Goal: Task Accomplishment & Management: Use online tool/utility

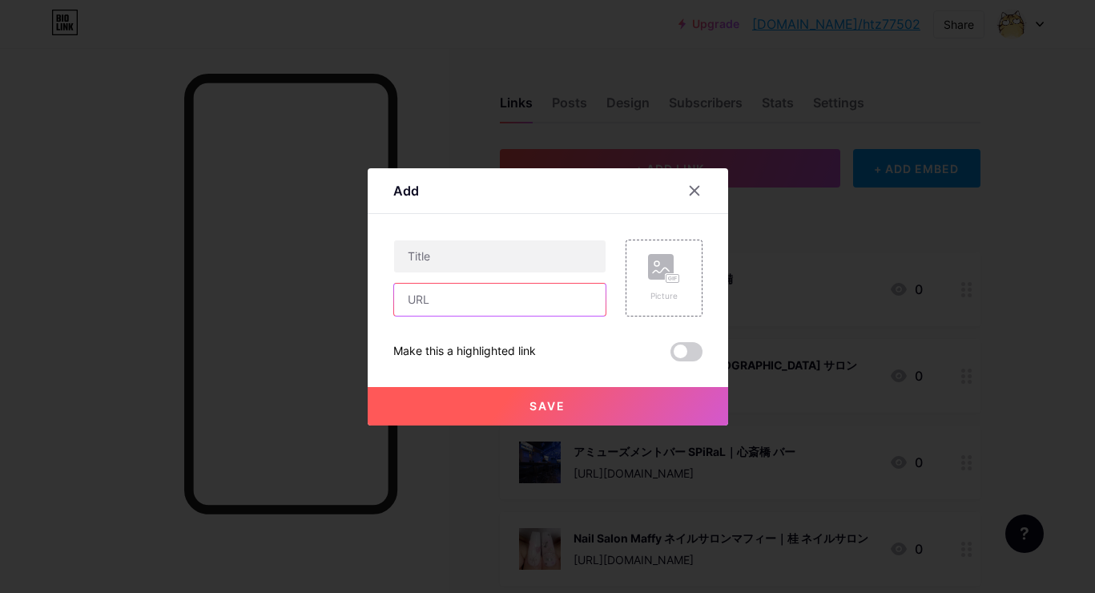
click at [564, 304] on input "text" at bounding box center [500, 300] width 212 height 32
paste input "[URL][DOMAIN_NAME]"
type input "[URL][DOMAIN_NAME]"
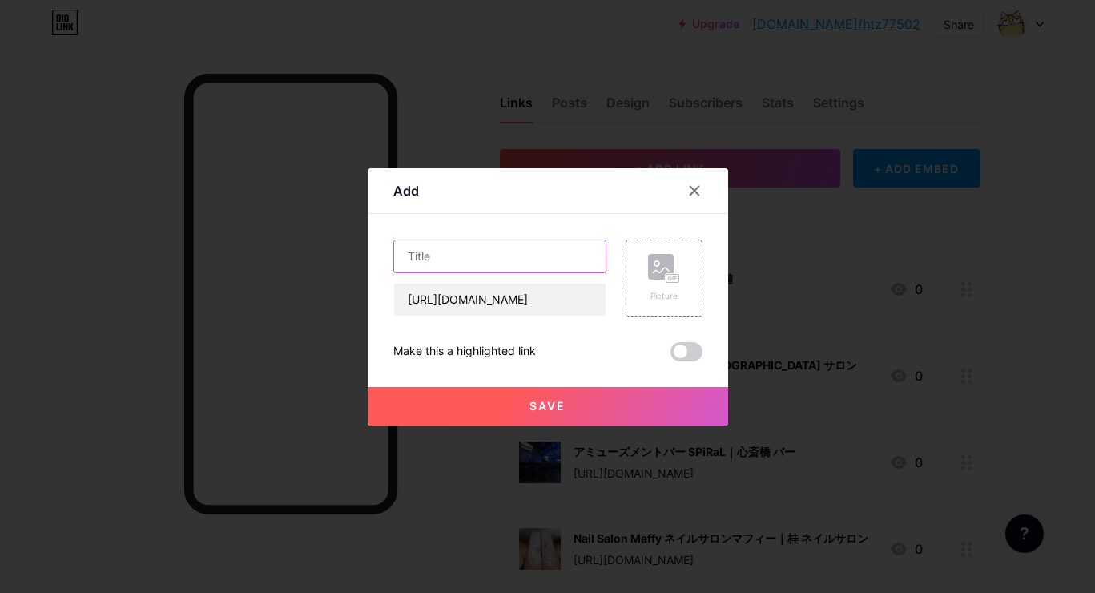
click at [552, 250] on input "text" at bounding box center [500, 256] width 212 height 32
paste input "買取[PERSON_NAME]サンモール[PERSON_NAME]店｜岡山 買取"
type input "買取[PERSON_NAME]サンモール[PERSON_NAME]店｜岡山 買取"
click at [664, 258] on rect at bounding box center [661, 267] width 26 height 26
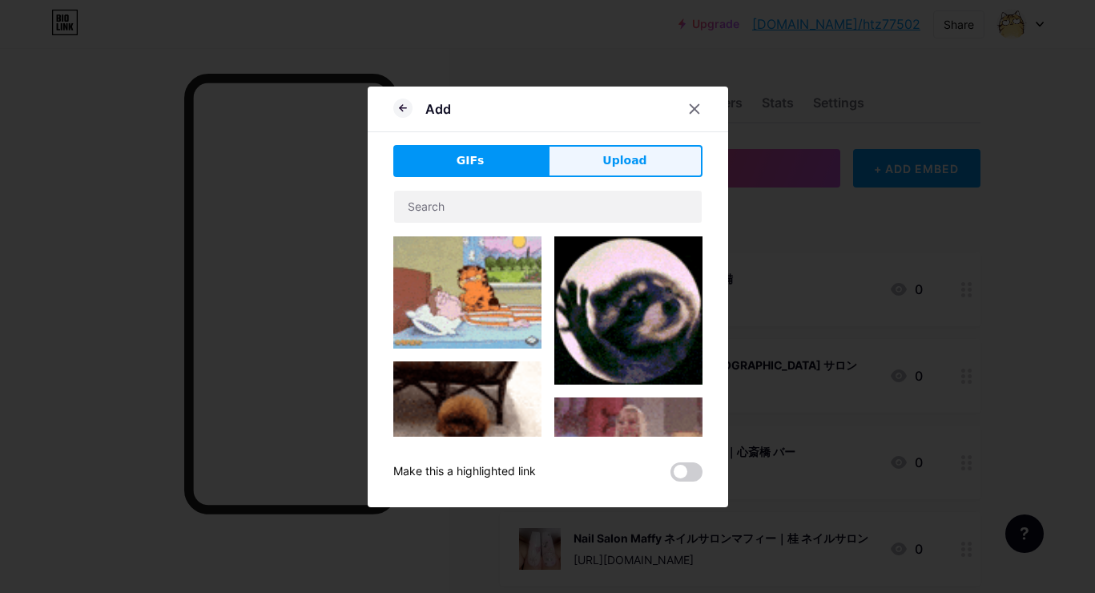
click at [656, 172] on button "Upload" at bounding box center [625, 161] width 155 height 32
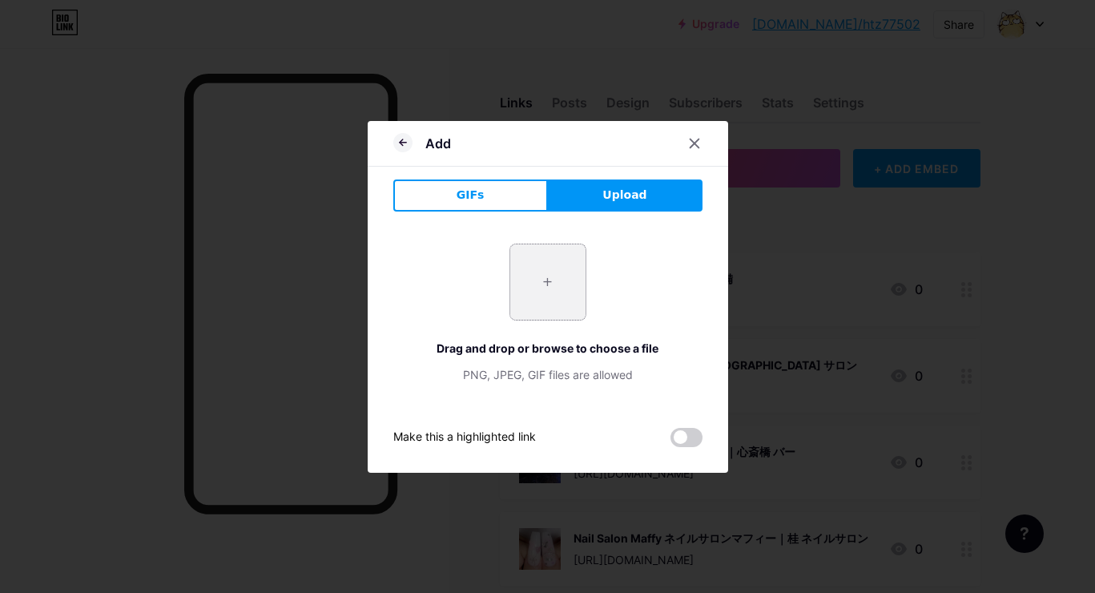
click at [522, 289] on input "file" at bounding box center [547, 281] width 75 height 75
type input "C:\fakepath\fda219746d5f3f14b77a6bc2b0aca5aa9d92954e0264ce5ff6b6129c96b4e0ab.jpg"
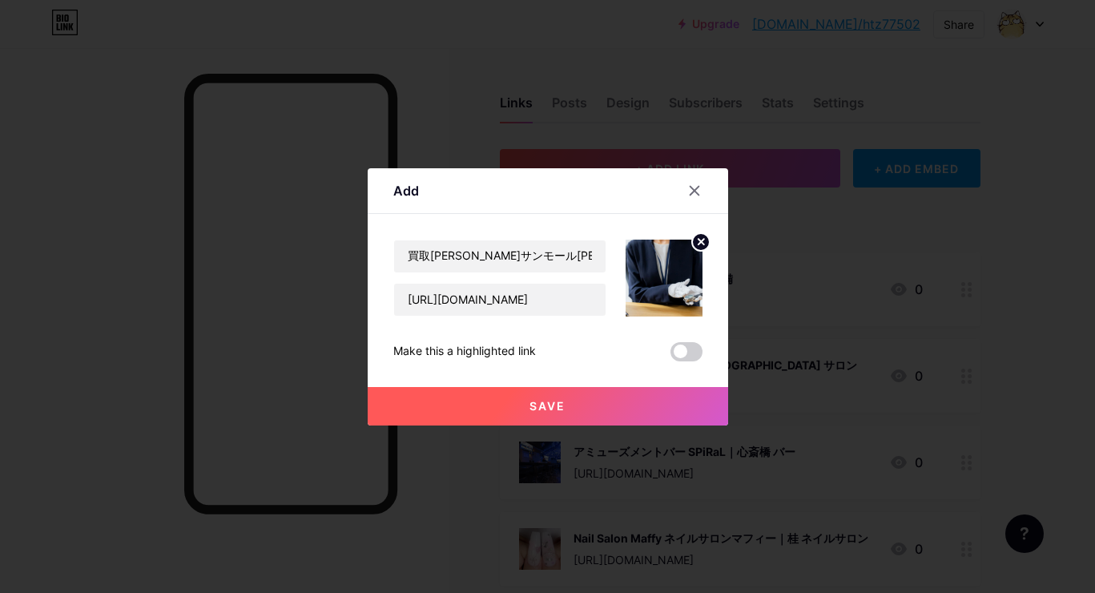
click at [565, 403] on span "Save" at bounding box center [548, 406] width 36 height 14
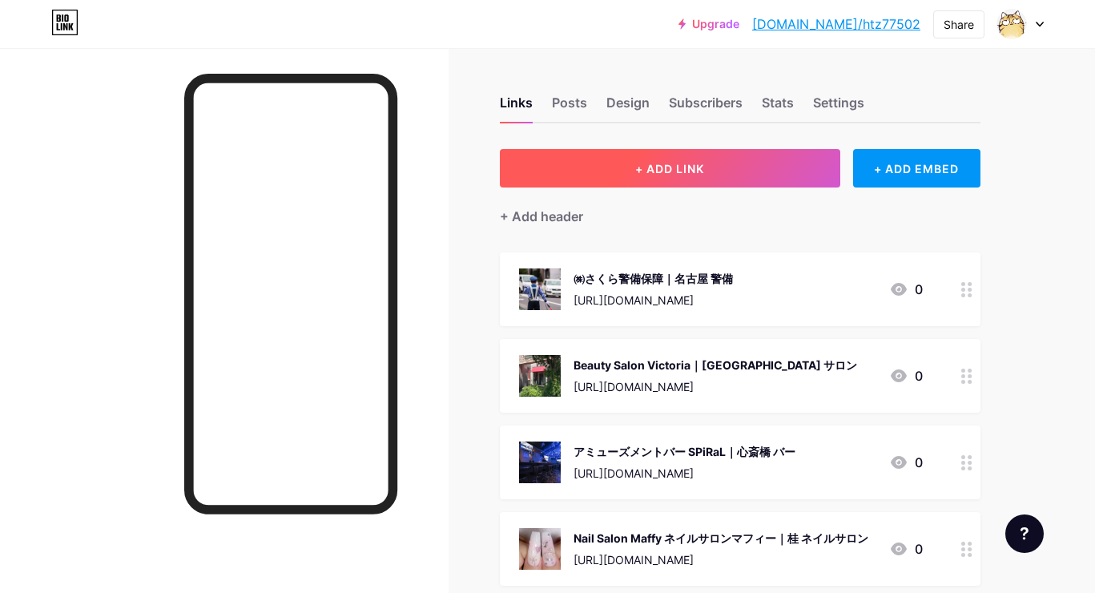
click at [657, 174] on span "+ ADD LINK" at bounding box center [669, 169] width 69 height 14
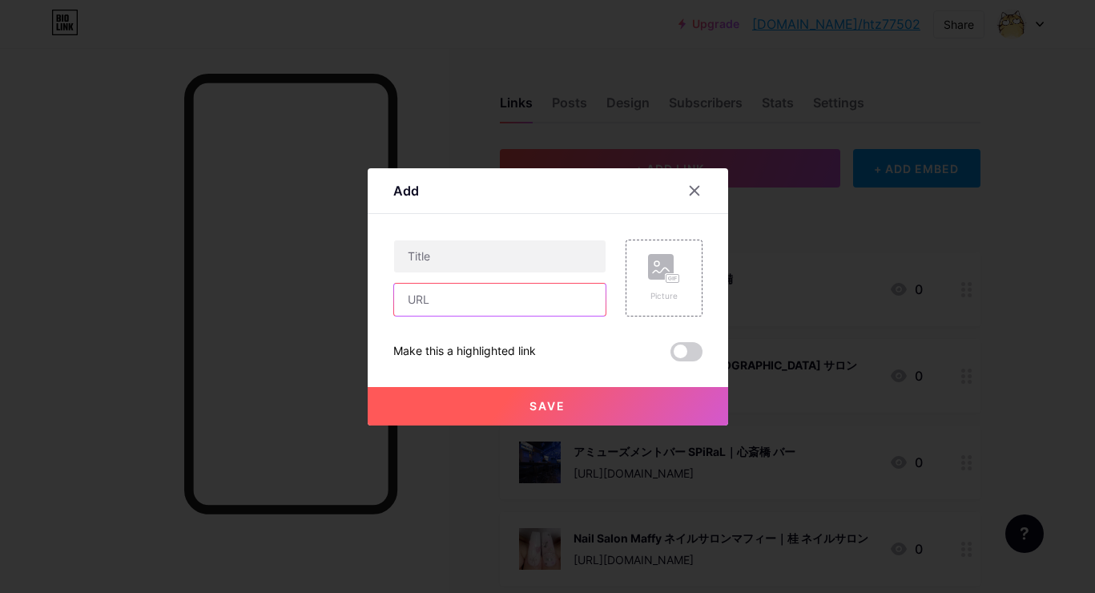
click at [512, 301] on input "text" at bounding box center [500, 300] width 212 height 32
paste input "[URL][DOMAIN_NAME]"
type input "[URL][DOMAIN_NAME]"
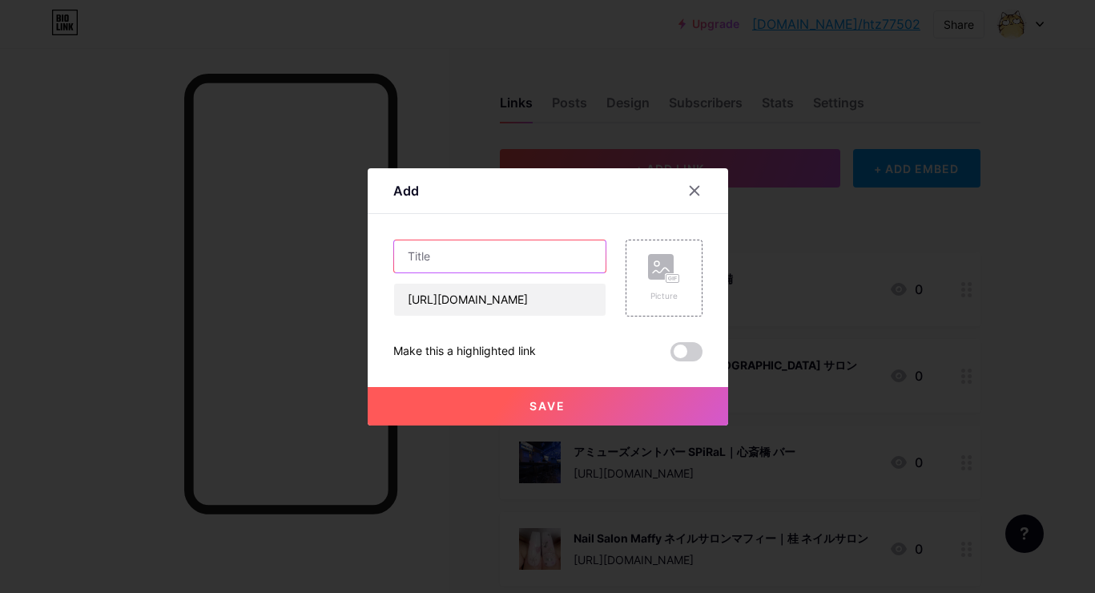
click at [565, 260] on input "text" at bounding box center [500, 256] width 212 height 32
paste input "遺品整理フリーノワ｜[GEOGRAPHIC_DATA] 遺品整理"
type input "遺品整理フリーノワ｜[GEOGRAPHIC_DATA] 遺品整理"
click at [648, 262] on rect at bounding box center [661, 267] width 26 height 26
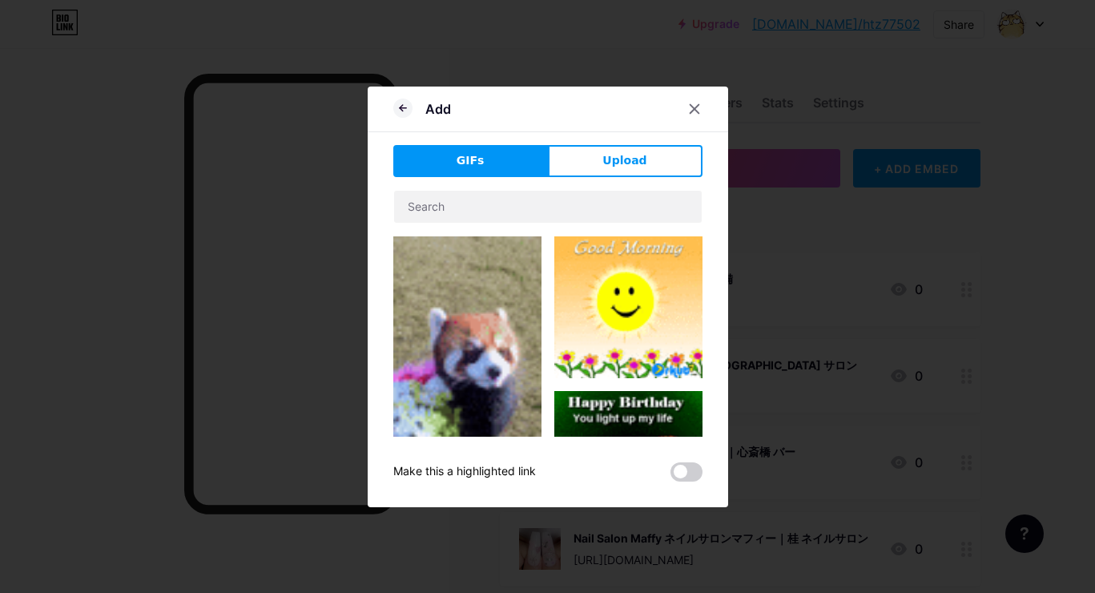
click at [646, 179] on div "GIFs Upload Content YouTube Play YouTube video without leaving your page. ADD V…" at bounding box center [547, 313] width 309 height 337
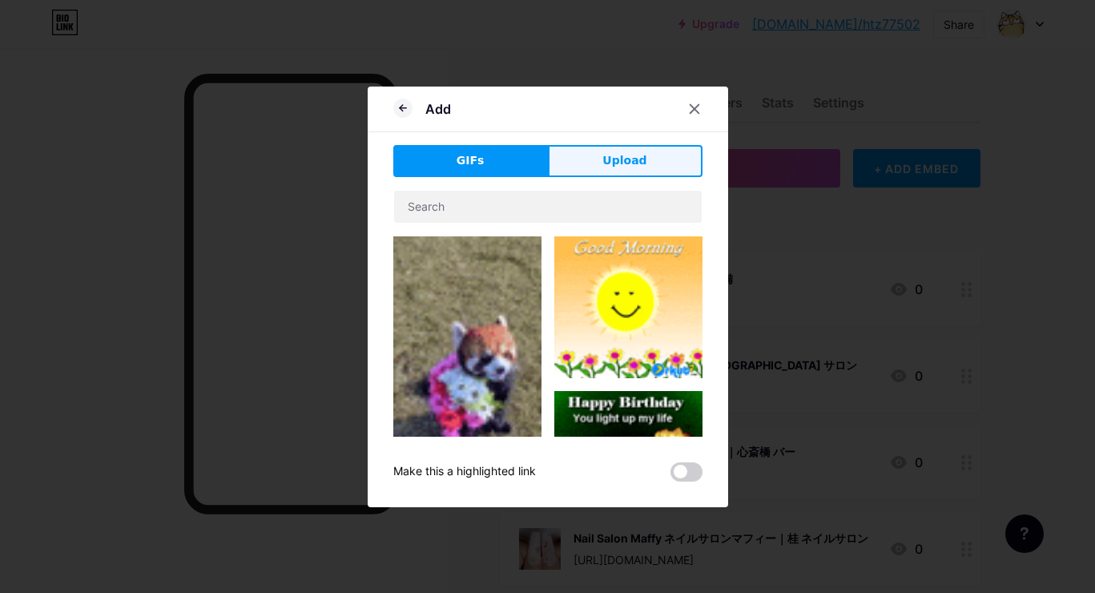
click at [648, 171] on button "Upload" at bounding box center [625, 161] width 155 height 32
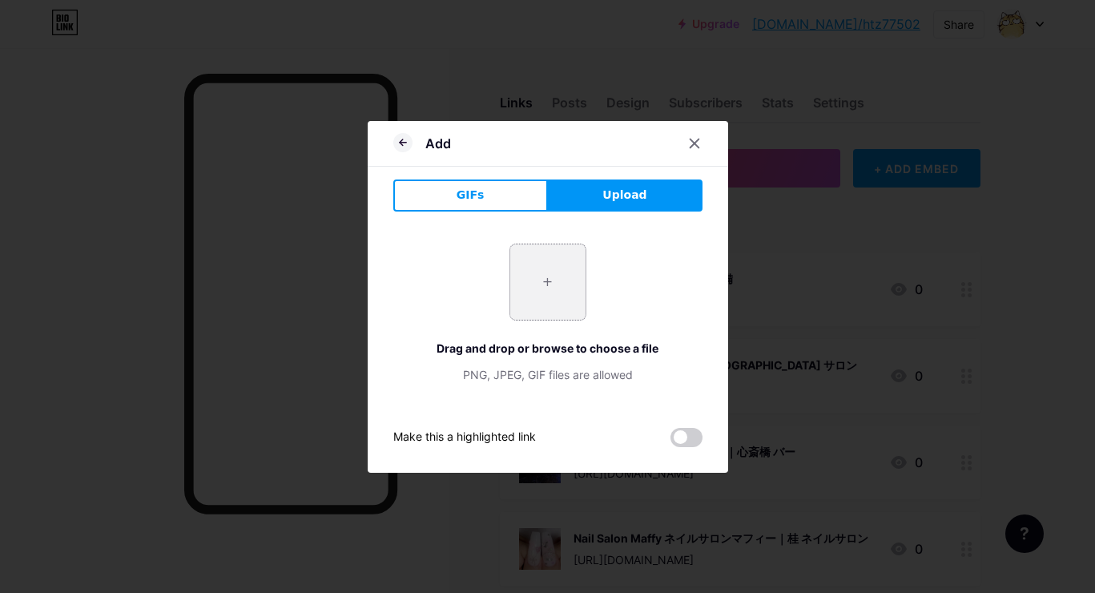
click at [553, 294] on input "file" at bounding box center [547, 281] width 75 height 75
type input "C:\fakepath\f5ff3e50210f8f9f56ee8a99621229f241c3fedd9ff235b08a6366f9e1e02ae8.jpg"
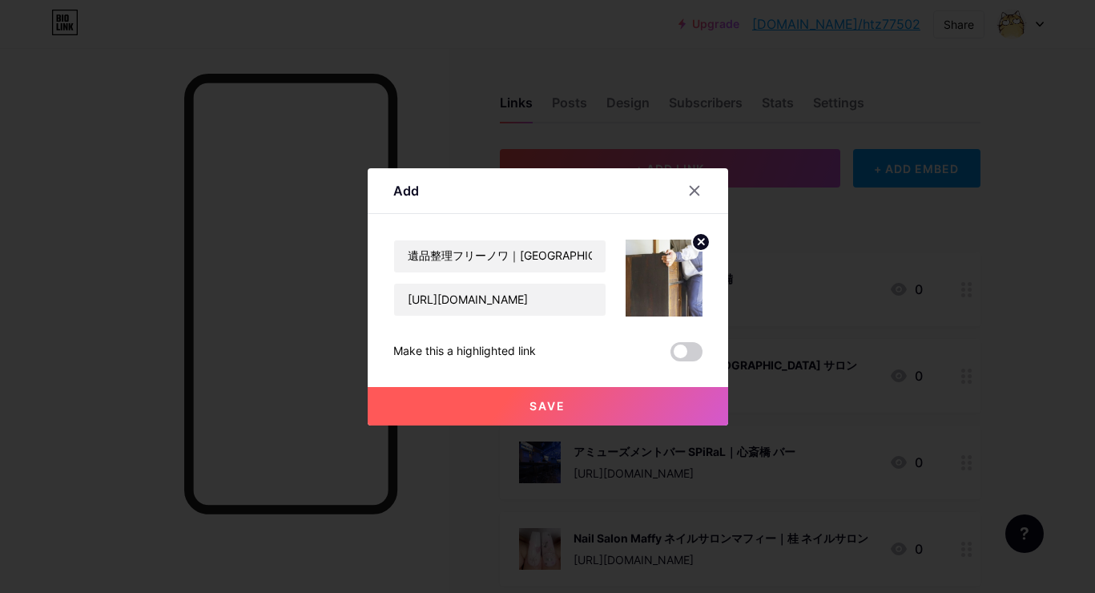
click at [518, 399] on button "Save" at bounding box center [548, 406] width 361 height 38
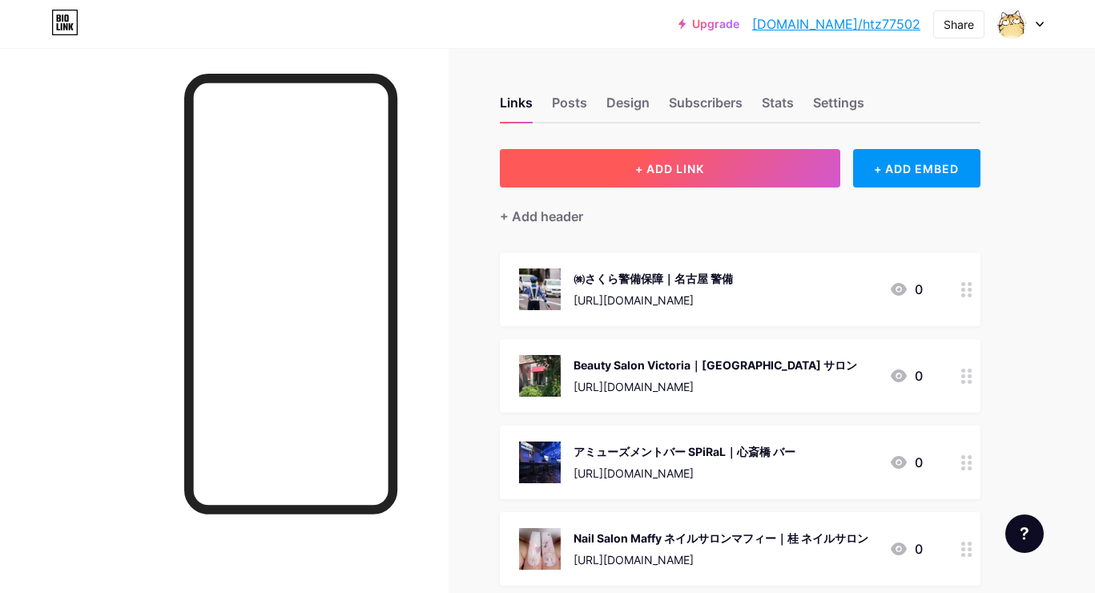
click at [659, 169] on span "+ ADD LINK" at bounding box center [669, 169] width 69 height 14
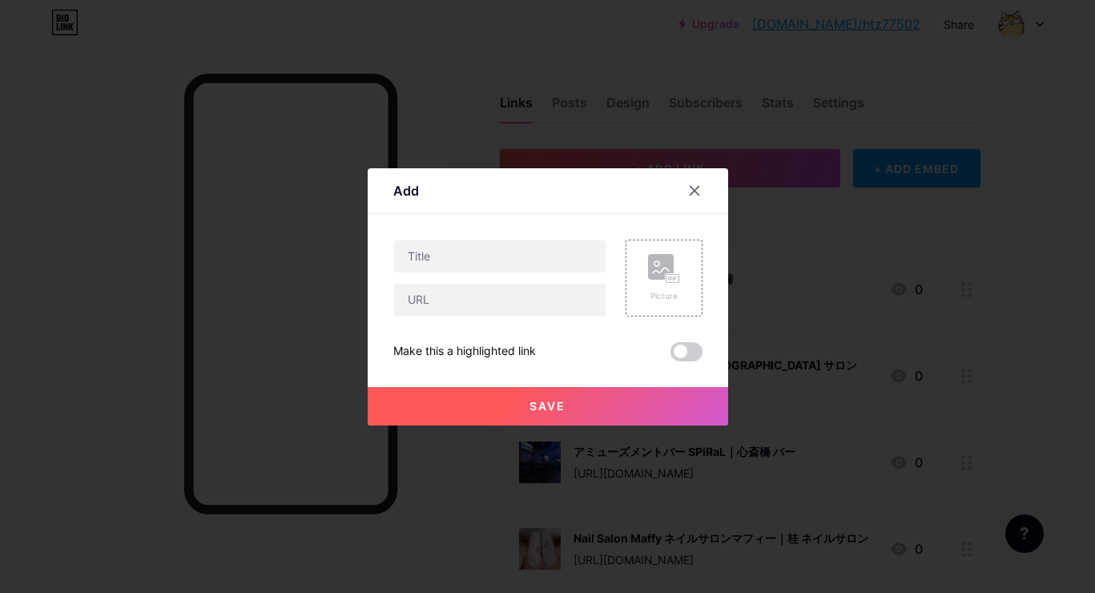
click at [520, 280] on div at bounding box center [499, 278] width 213 height 77
click at [520, 301] on input "text" at bounding box center [500, 300] width 212 height 32
paste input "[URL][DOMAIN_NAME]"
type input "[URL][DOMAIN_NAME]"
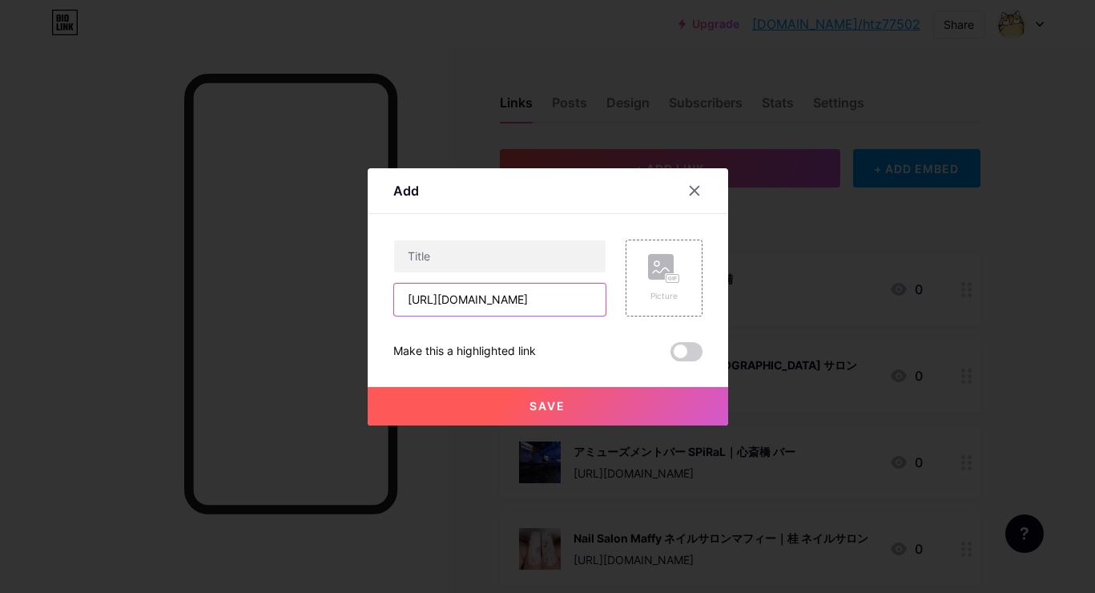
scroll to position [0, 0]
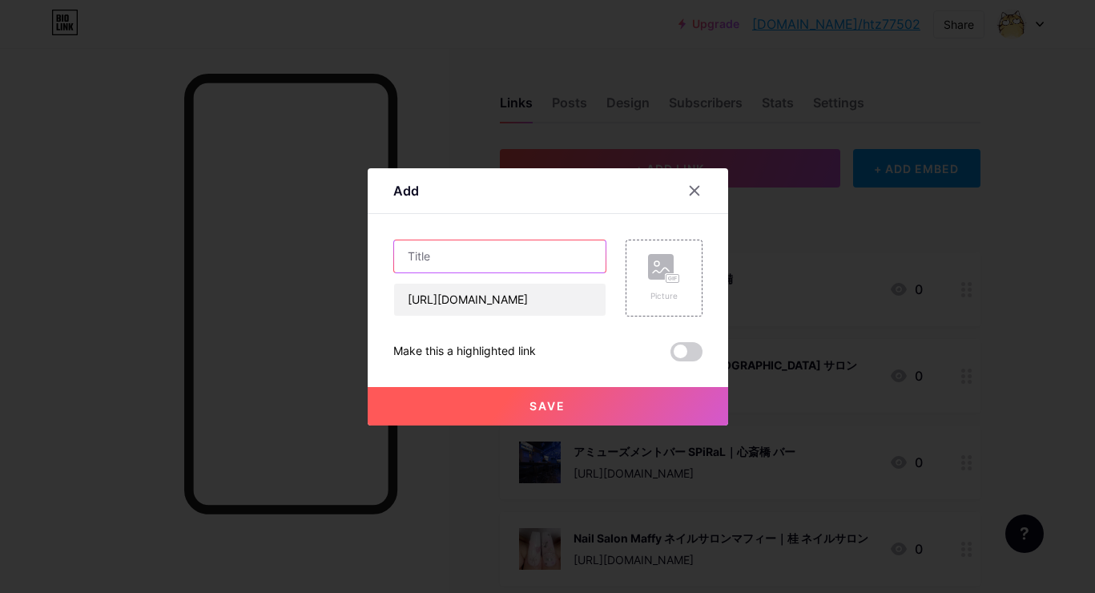
click at [563, 267] on input "text" at bounding box center [500, 256] width 212 height 32
paste input "[GEOGRAPHIC_DATA][PERSON_NAME]旅館｜[PERSON_NAME][GEOGRAPHIC_DATA] [GEOGRAPHIC_DAT…"
type input "[GEOGRAPHIC_DATA][PERSON_NAME]旅館｜[PERSON_NAME][GEOGRAPHIC_DATA] [GEOGRAPHIC_DAT…"
click at [658, 268] on rect at bounding box center [661, 267] width 26 height 26
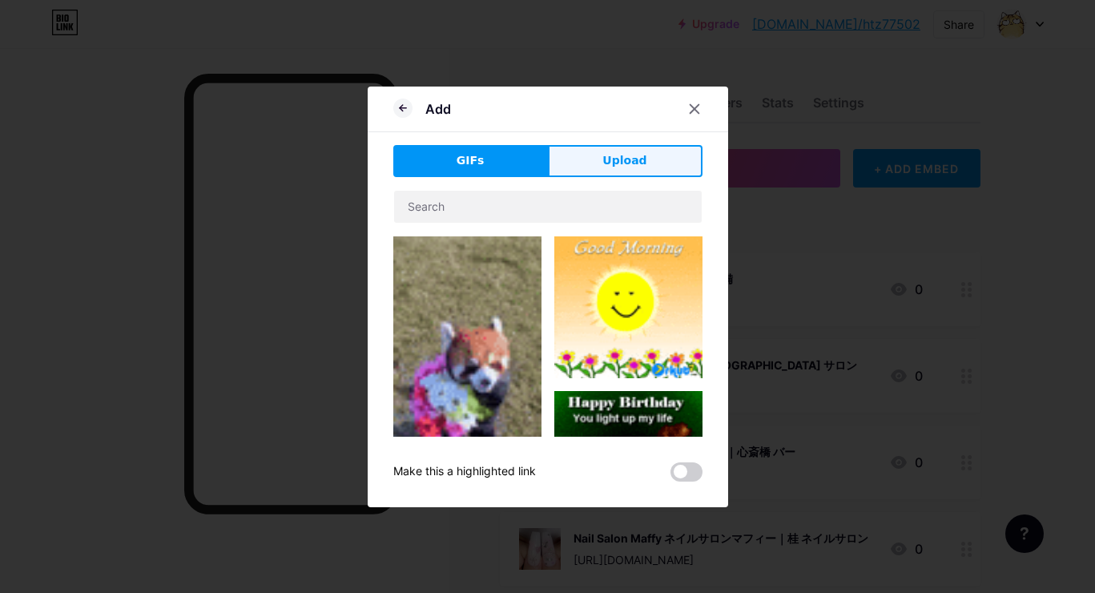
click at [645, 155] on button "Upload" at bounding box center [625, 161] width 155 height 32
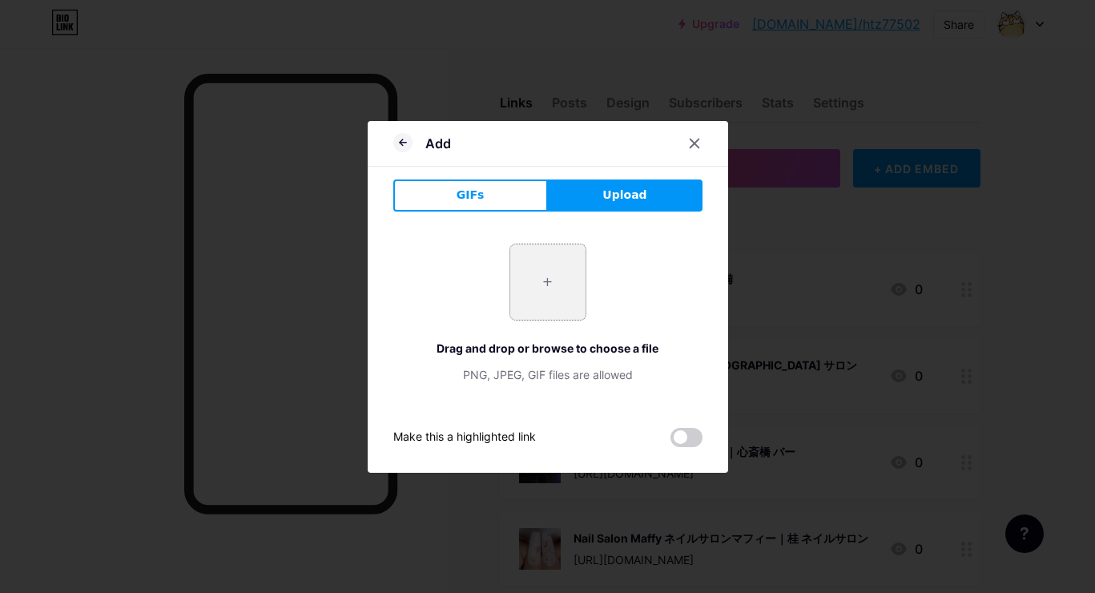
click at [547, 278] on input "file" at bounding box center [547, 281] width 75 height 75
type input "C:\fakepath\c4d29d70efd7ad6c2a19bbad33be2edbc4ad4a658453f0ca7033c7cf2c601eb7.jpg"
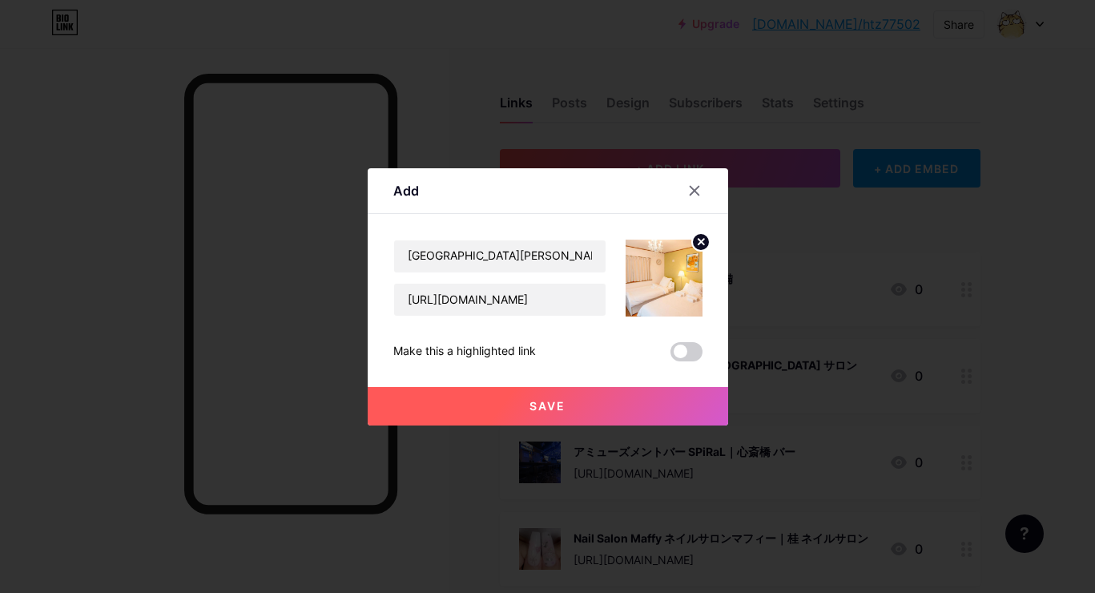
click at [500, 391] on button "Save" at bounding box center [548, 406] width 361 height 38
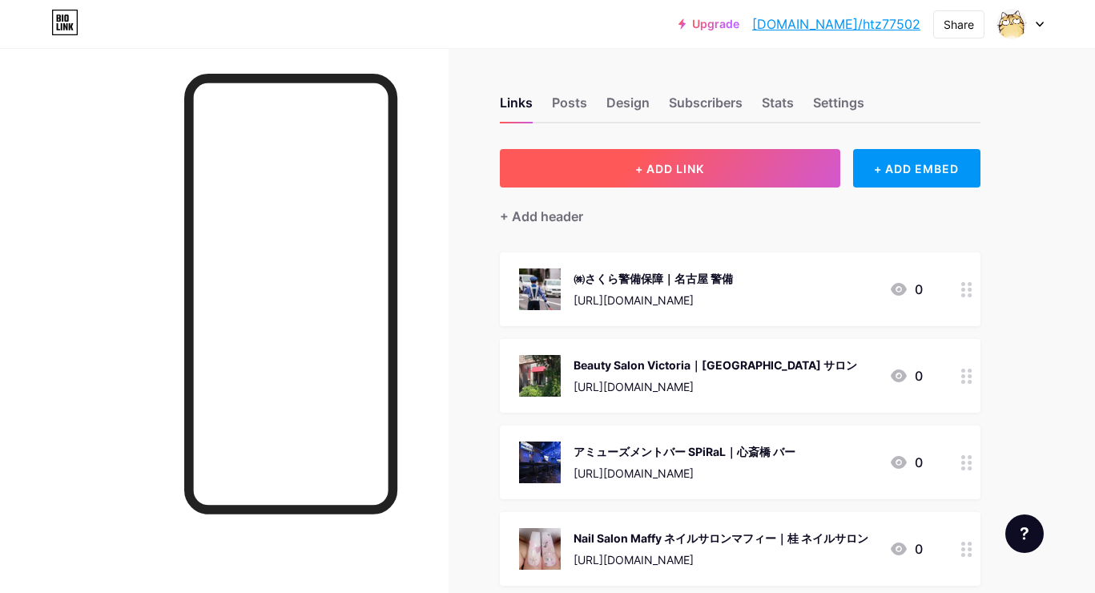
click at [633, 172] on button "+ ADD LINK" at bounding box center [670, 168] width 341 height 38
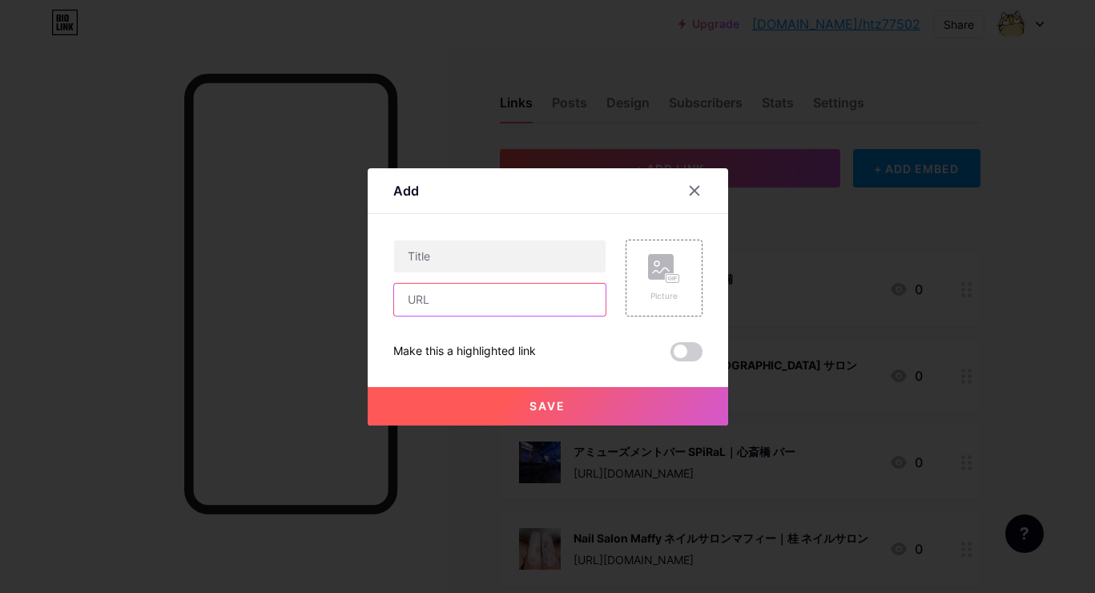
click at [534, 296] on input "text" at bounding box center [500, 300] width 212 height 32
paste input "[URL][DOMAIN_NAME]"
type input "[URL][DOMAIN_NAME]"
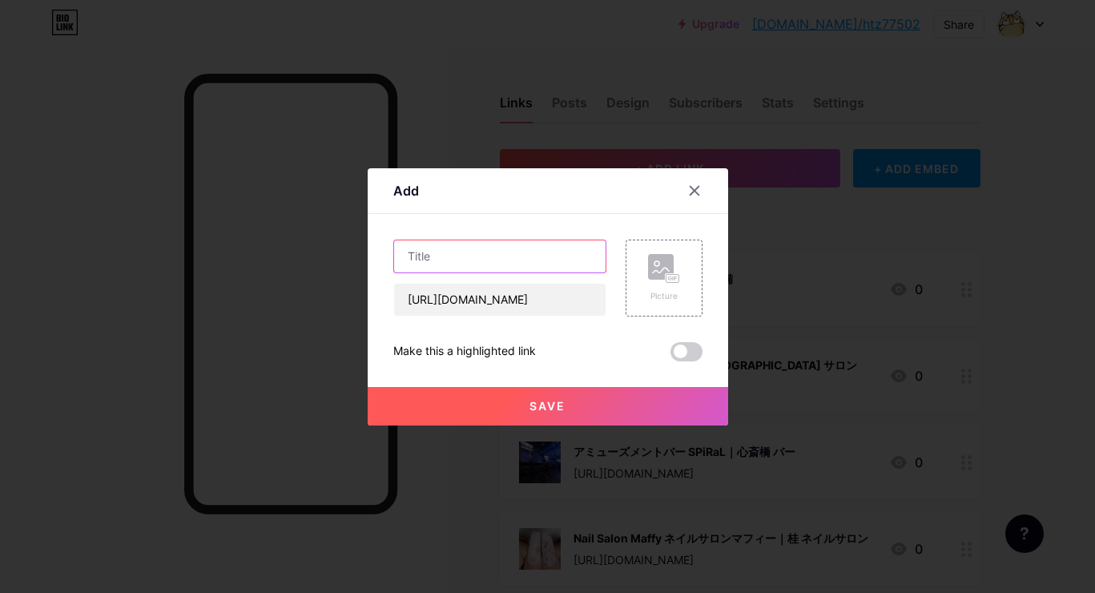
click at [550, 251] on input "text" at bounding box center [500, 256] width 212 height 32
paste input "（有）洋電ヤマモト｜[PERSON_NAME] 電気工事"
type input "（有）洋電ヤマモト｜[PERSON_NAME] 電気工事"
click at [663, 256] on rect at bounding box center [661, 267] width 26 height 26
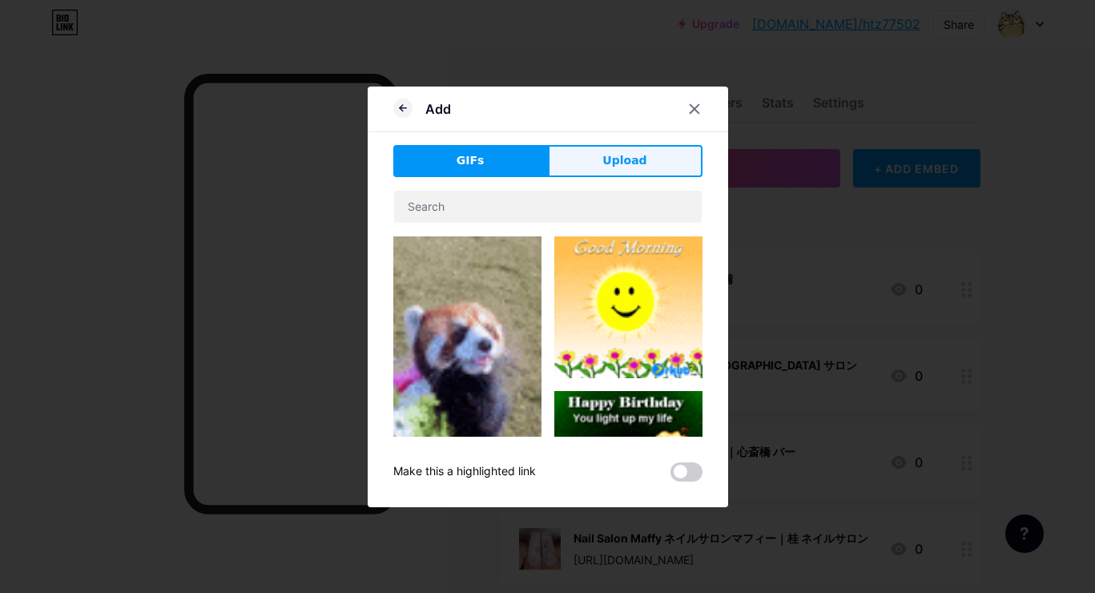
click at [631, 167] on span "Upload" at bounding box center [625, 160] width 44 height 17
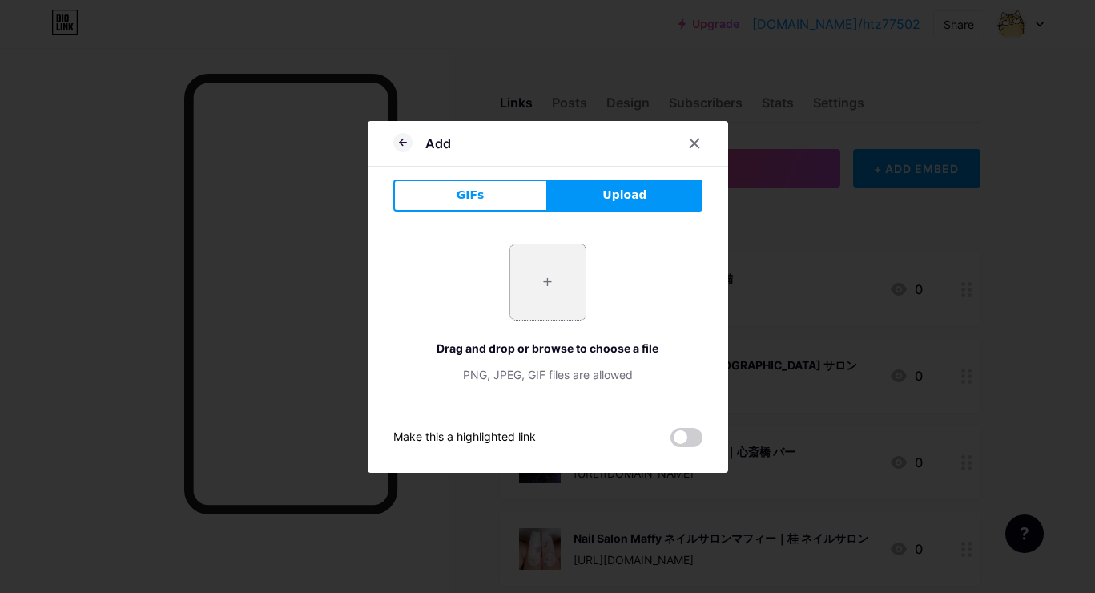
click at [538, 302] on input "file" at bounding box center [547, 281] width 75 height 75
type input "C:\fakepath\1f98731563c0f035aac582d013ca80a2e9fbfb41c2fb6c6c0d4431ed52043f39.jpg"
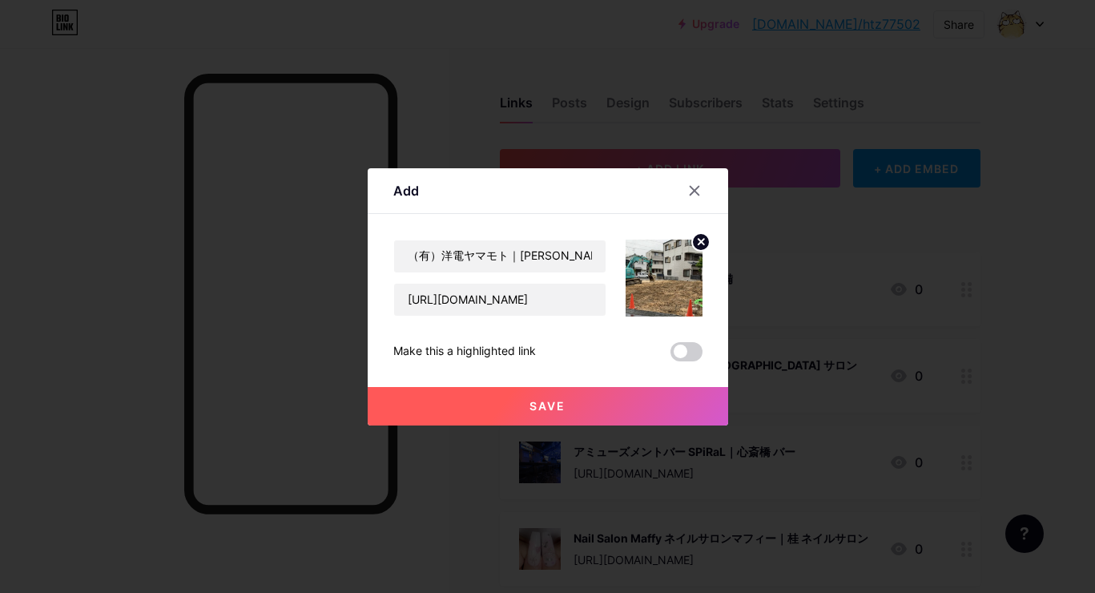
click at [571, 405] on button "Save" at bounding box center [548, 406] width 361 height 38
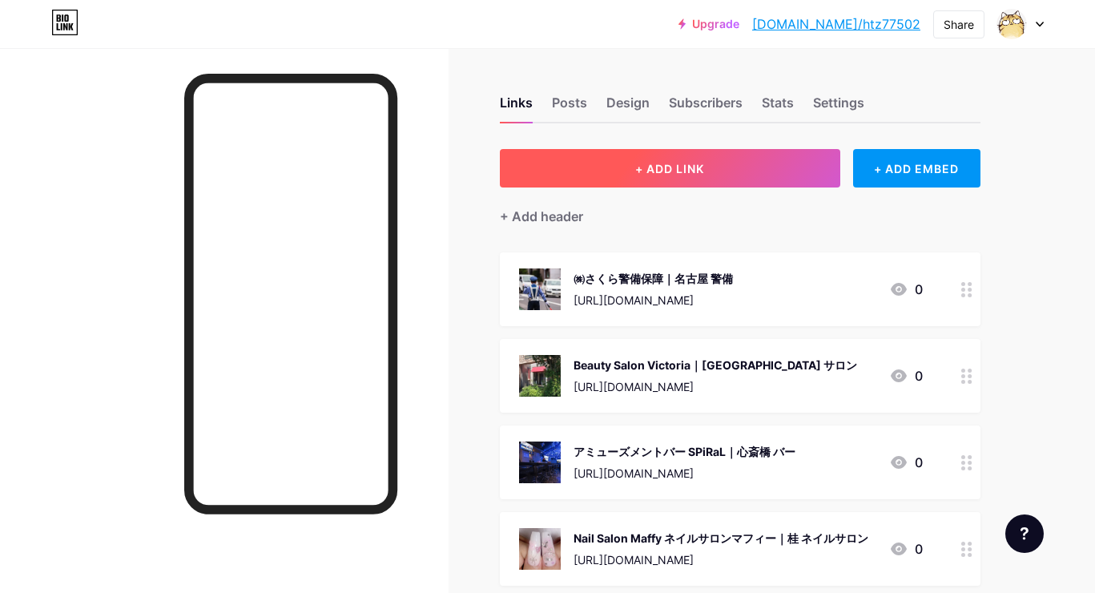
click at [664, 176] on button "+ ADD LINK" at bounding box center [670, 168] width 341 height 38
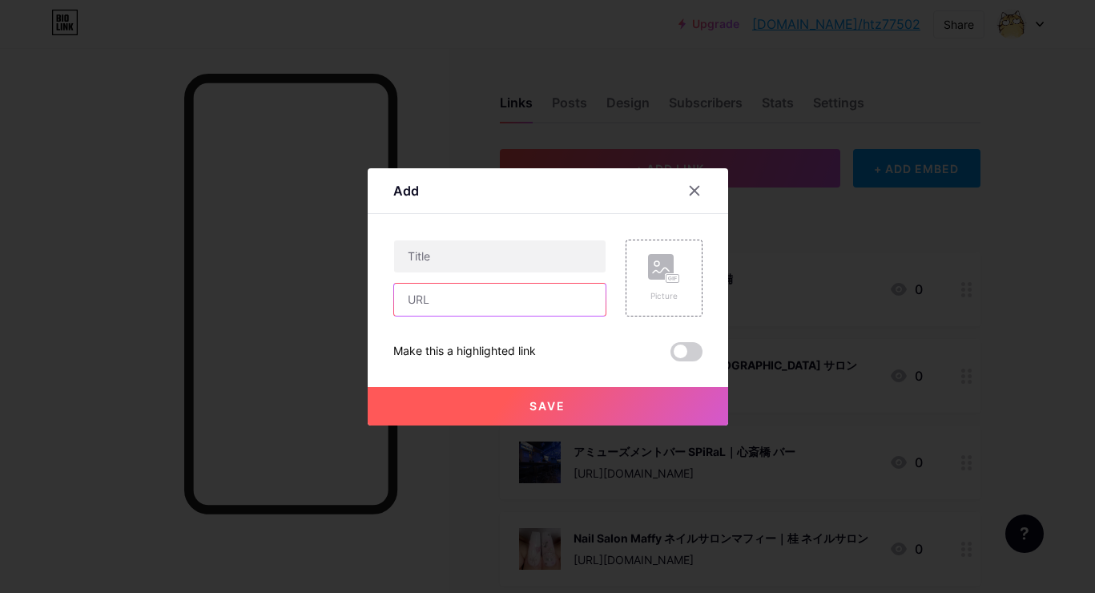
click at [575, 290] on input "text" at bounding box center [500, 300] width 212 height 32
paste input "[URL][DOMAIN_NAME]"
type input "[URL][DOMAIN_NAME]"
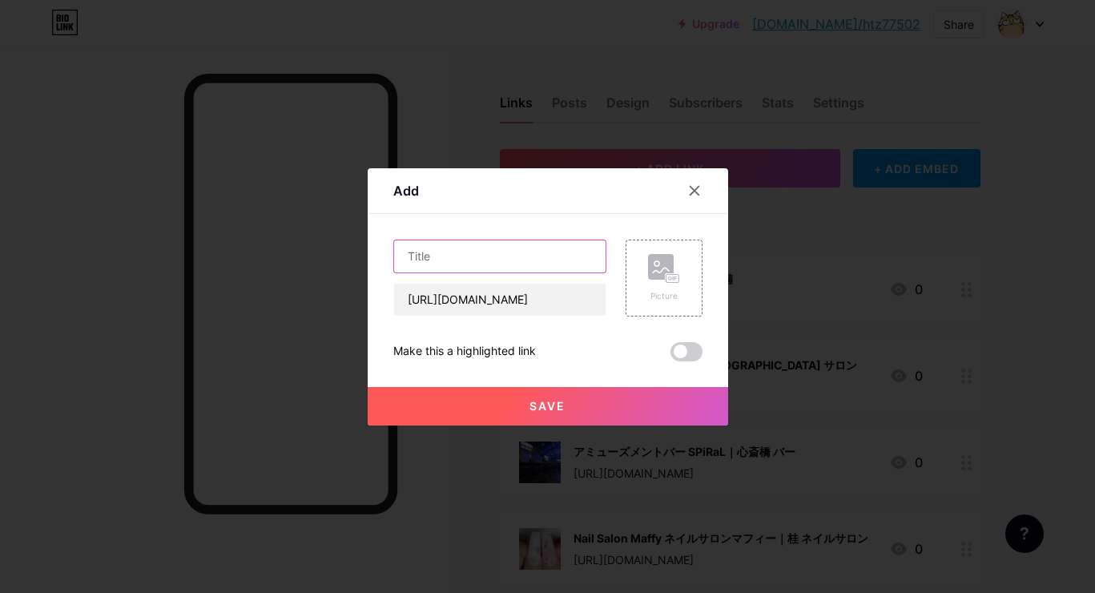
click at [514, 253] on input "text" at bounding box center [500, 256] width 212 height 32
paste input "BAR・深夜喫茶 彼方此方（あちこち）｜[PERSON_NAME] バー"
type input "BAR・深夜喫茶 彼方此方（あちこち）｜[PERSON_NAME] バー"
click at [671, 265] on rect at bounding box center [661, 267] width 26 height 26
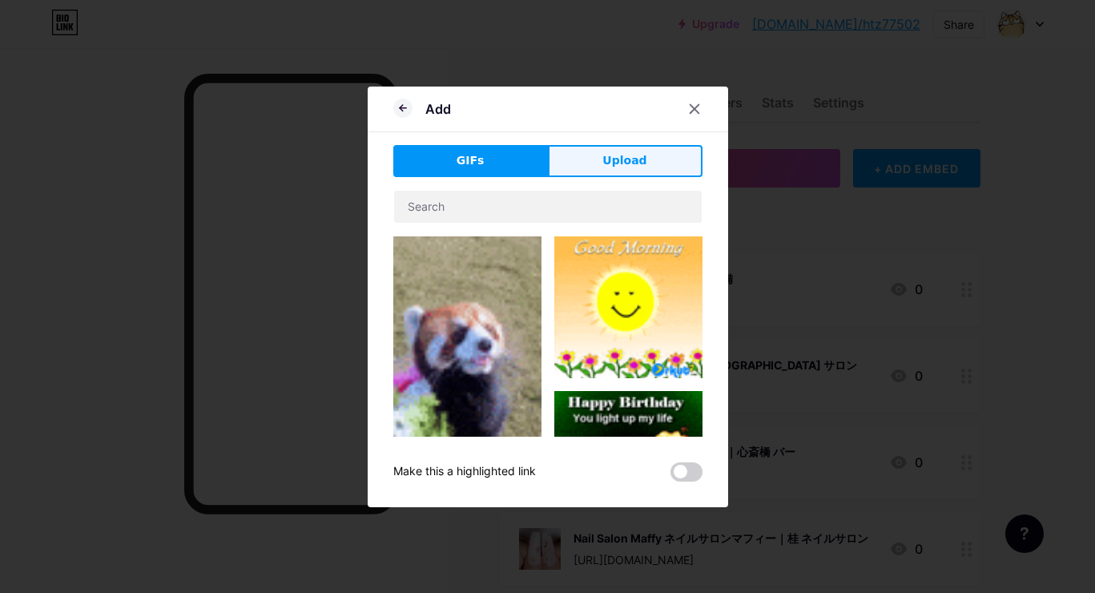
click at [651, 159] on button "Upload" at bounding box center [625, 161] width 155 height 32
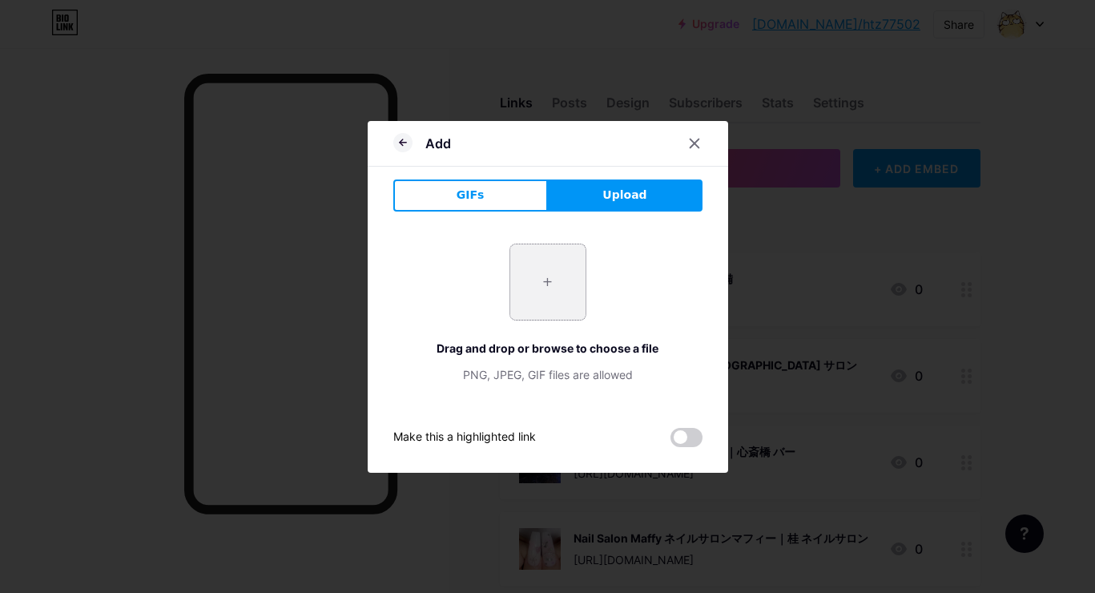
click at [518, 284] on input "file" at bounding box center [547, 281] width 75 height 75
type input "C:\fakepath\5cfd1f2f9869aedc0d674512aaf0cb179cc642e2eb0126087ab7ae5debab0b08.jpg"
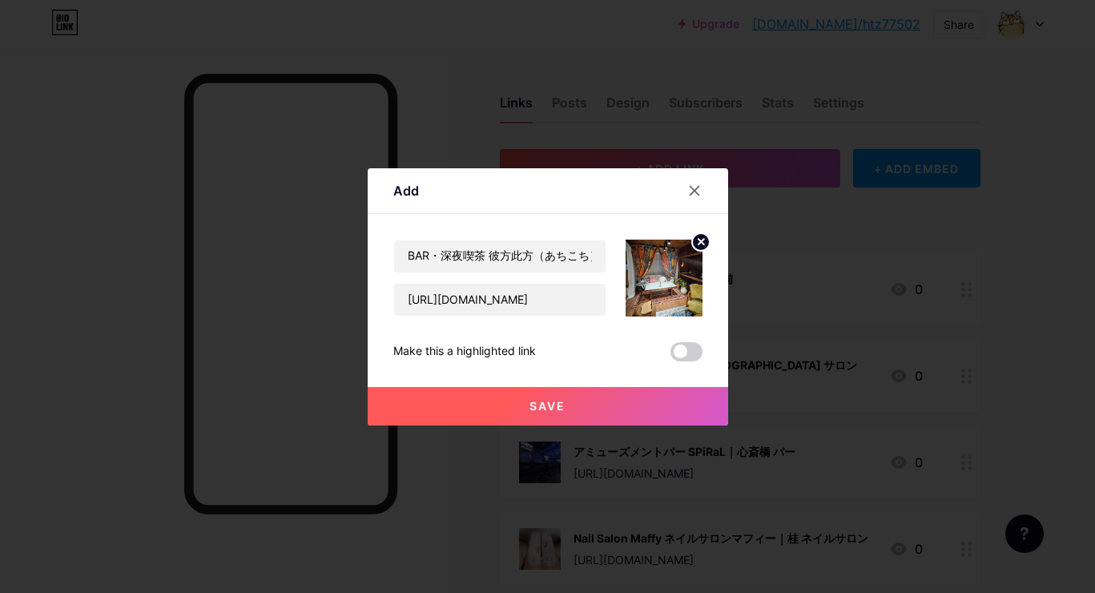
click at [585, 406] on button "Save" at bounding box center [548, 406] width 361 height 38
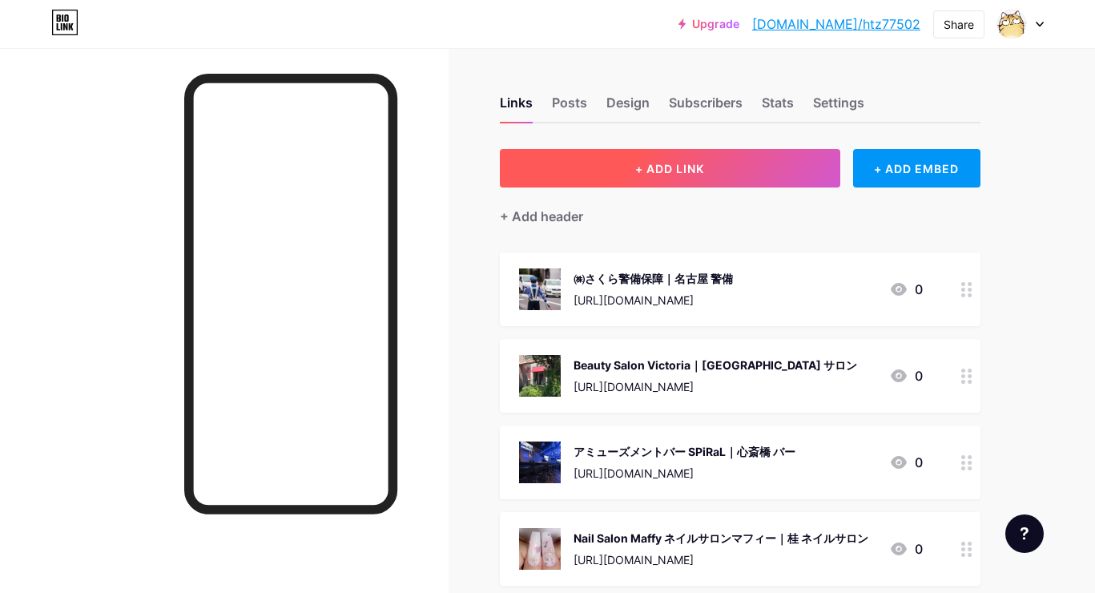
click at [636, 173] on span "+ ADD LINK" at bounding box center [669, 169] width 69 height 14
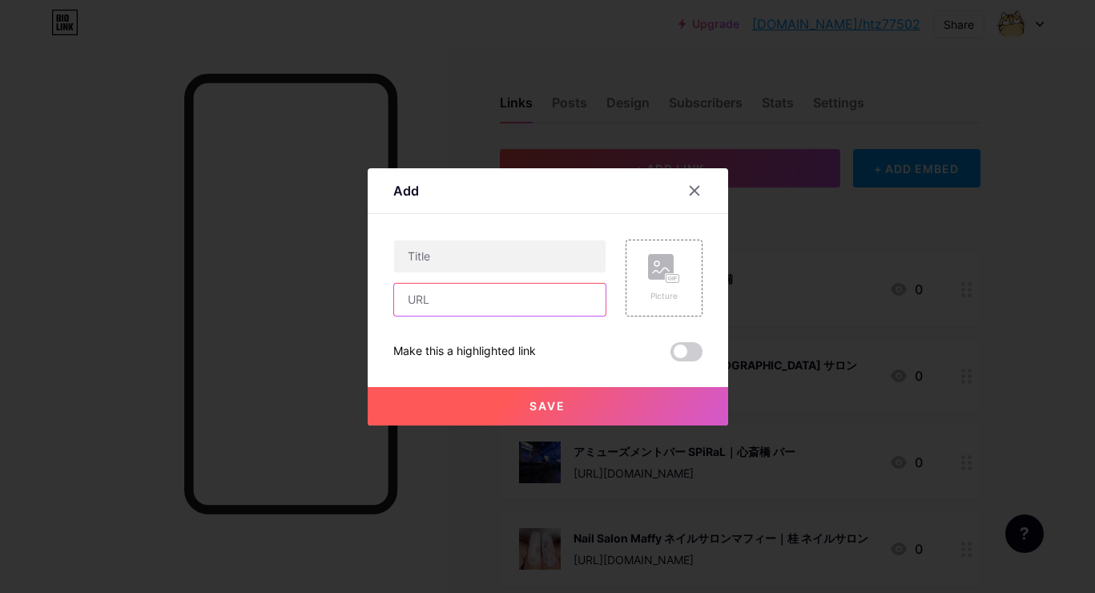
click at [591, 299] on input "text" at bounding box center [500, 300] width 212 height 32
paste input "[URL][DOMAIN_NAME]"
type input "[URL][DOMAIN_NAME]"
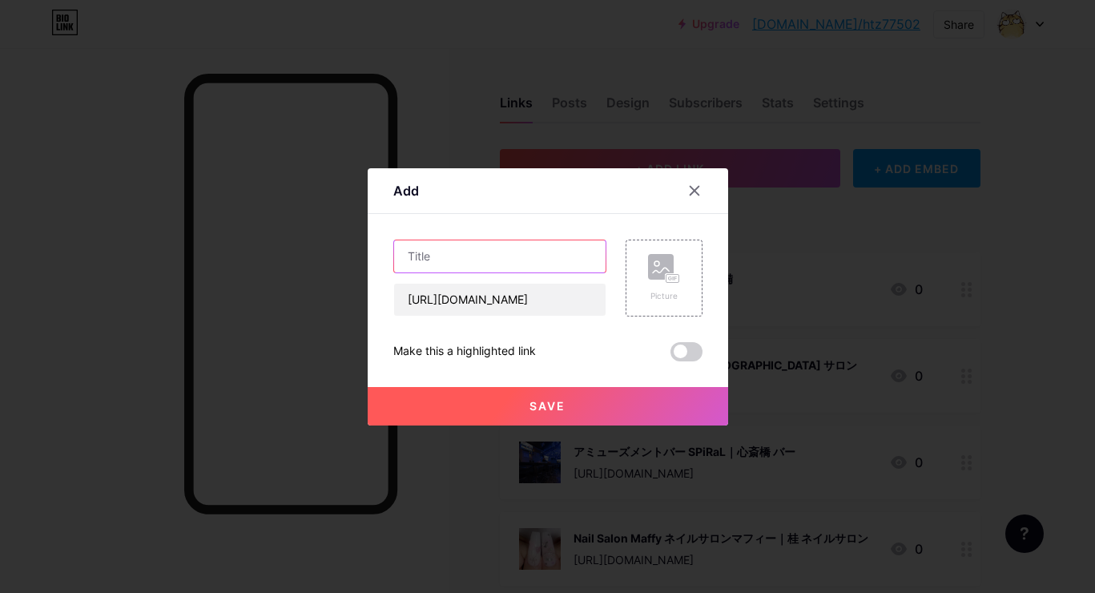
click at [540, 246] on input "text" at bounding box center [500, 256] width 212 height 32
paste input "株式会社Ｓｄクリーン｜[PERSON_NAME][GEOGRAPHIC_DATA]清掃"
type input "株式会社Ｓｄクリーン｜[PERSON_NAME][GEOGRAPHIC_DATA]清掃"
click at [645, 252] on div "Picture" at bounding box center [664, 278] width 77 height 77
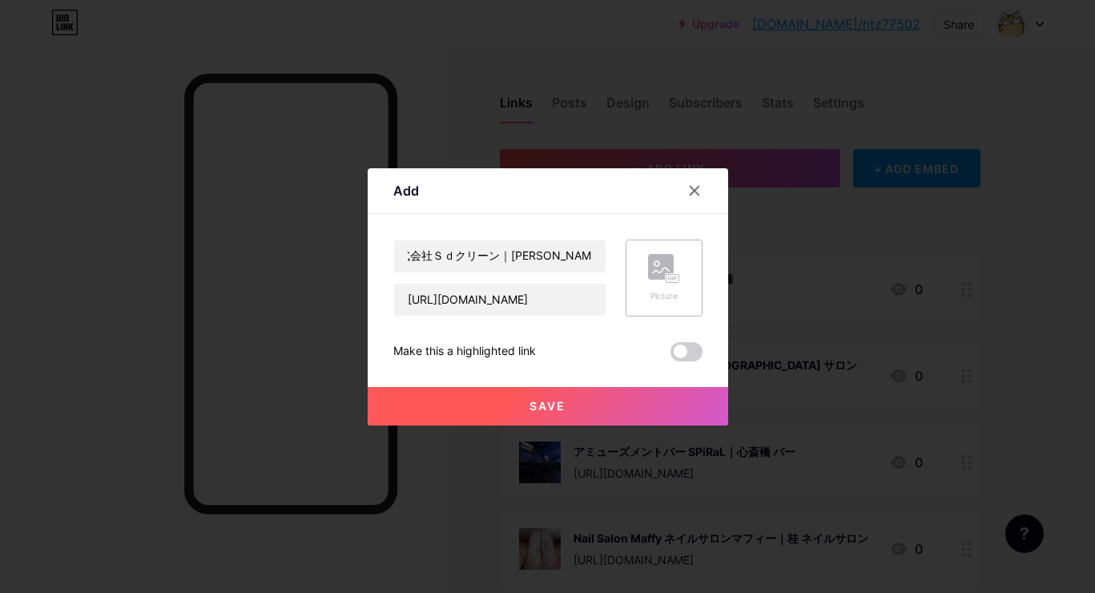
scroll to position [0, 0]
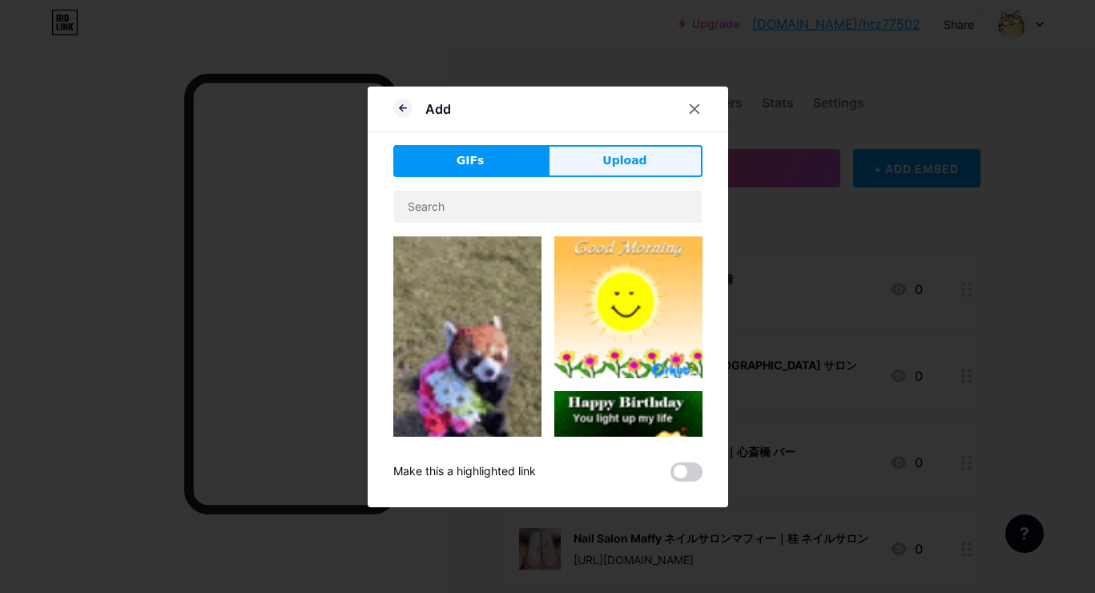
click at [623, 149] on button "Upload" at bounding box center [625, 161] width 155 height 32
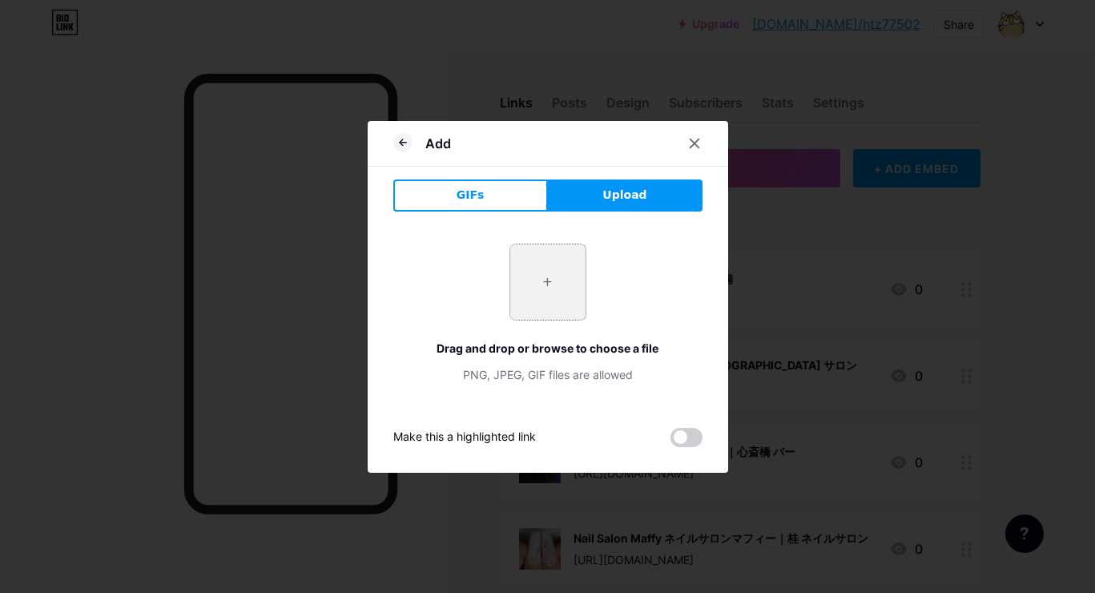
click at [530, 263] on input "file" at bounding box center [547, 281] width 75 height 75
type input "C:\fakepath\22fb9e9a32c36430d6325e3da39c016f98139382ffde3707c0a530e05067ff3c.jpg"
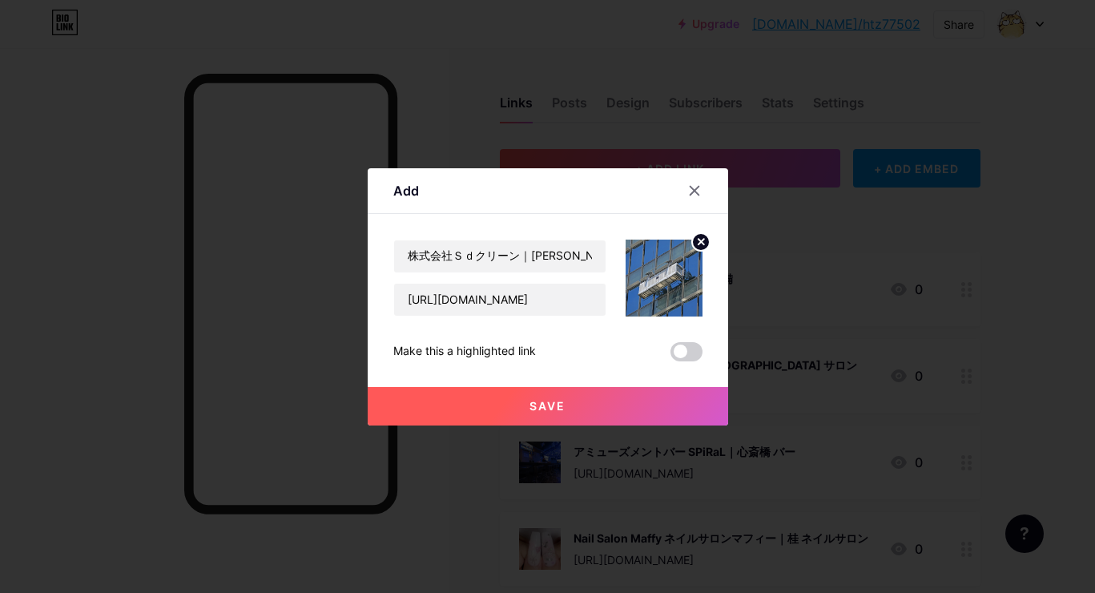
click at [595, 409] on button "Save" at bounding box center [548, 406] width 361 height 38
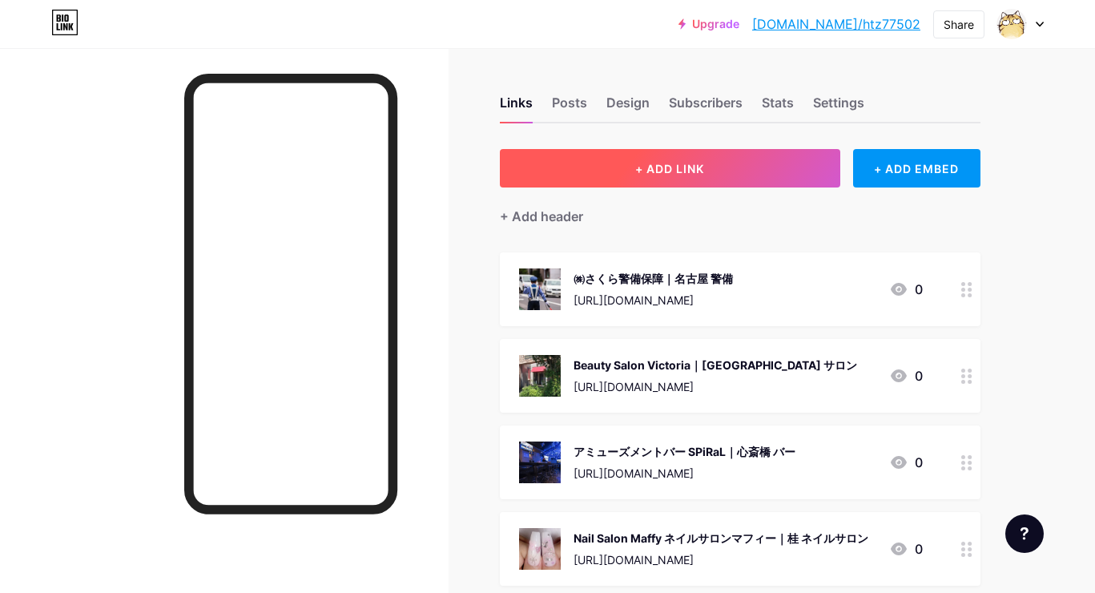
click at [602, 157] on button "+ ADD LINK" at bounding box center [670, 168] width 341 height 38
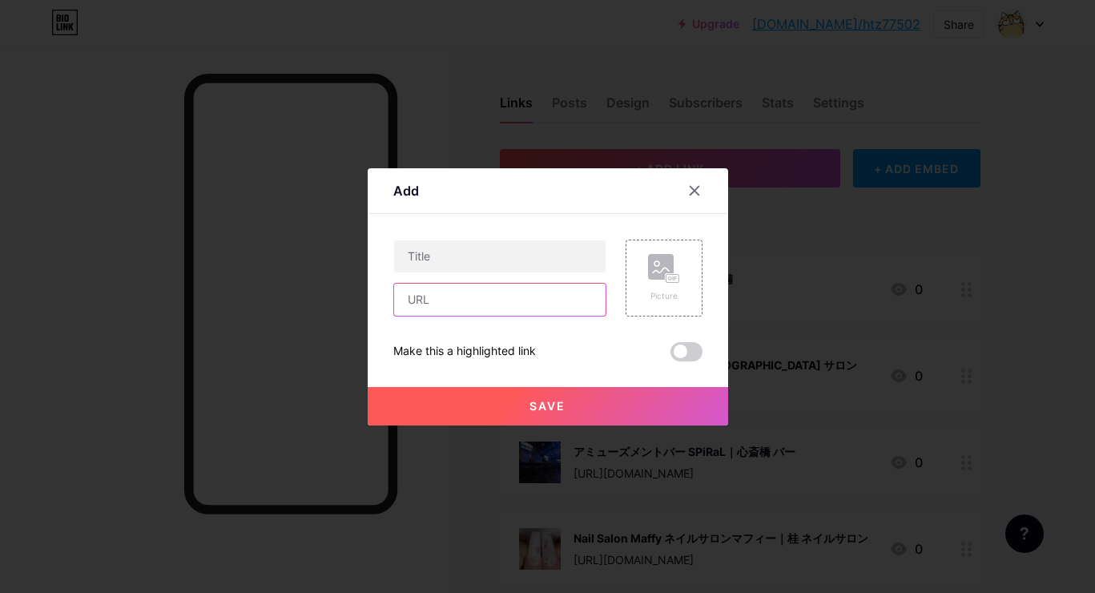
click at [514, 299] on input "text" at bounding box center [500, 300] width 212 height 32
paste input "[URL][DOMAIN_NAME]"
type input "[URL][DOMAIN_NAME]"
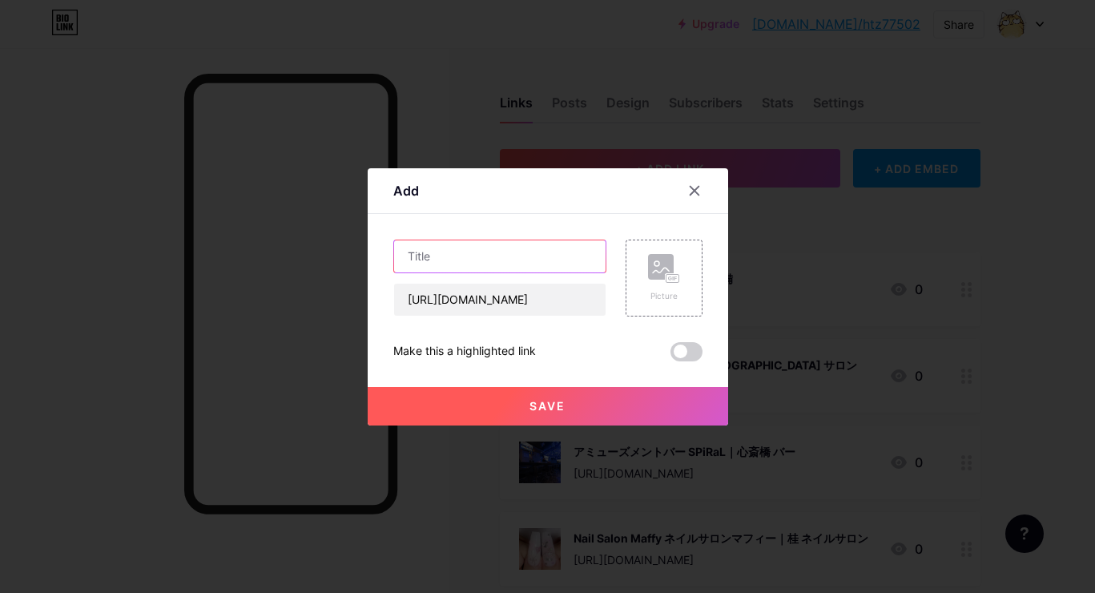
click at [539, 251] on input "text" at bounding box center [500, 256] width 212 height 32
paste input "いちごや｜[PERSON_NAME][GEOGRAPHIC_DATA] 居酒屋"
type input "いちごや｜[PERSON_NAME][GEOGRAPHIC_DATA] 居酒屋"
click at [641, 268] on div "Picture" at bounding box center [664, 278] width 77 height 77
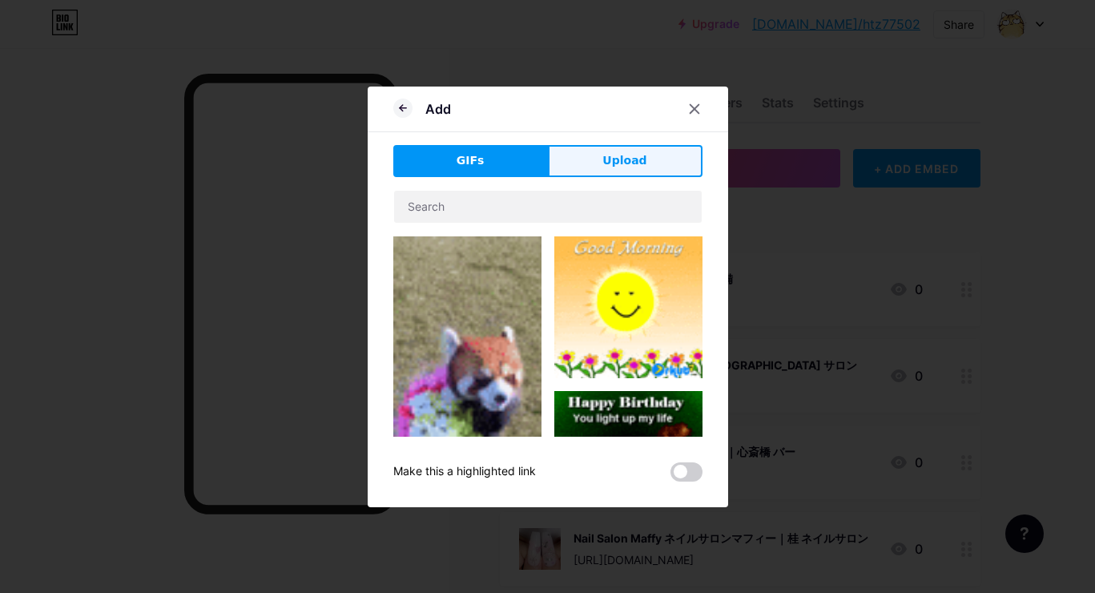
click at [639, 173] on button "Upload" at bounding box center [625, 161] width 155 height 32
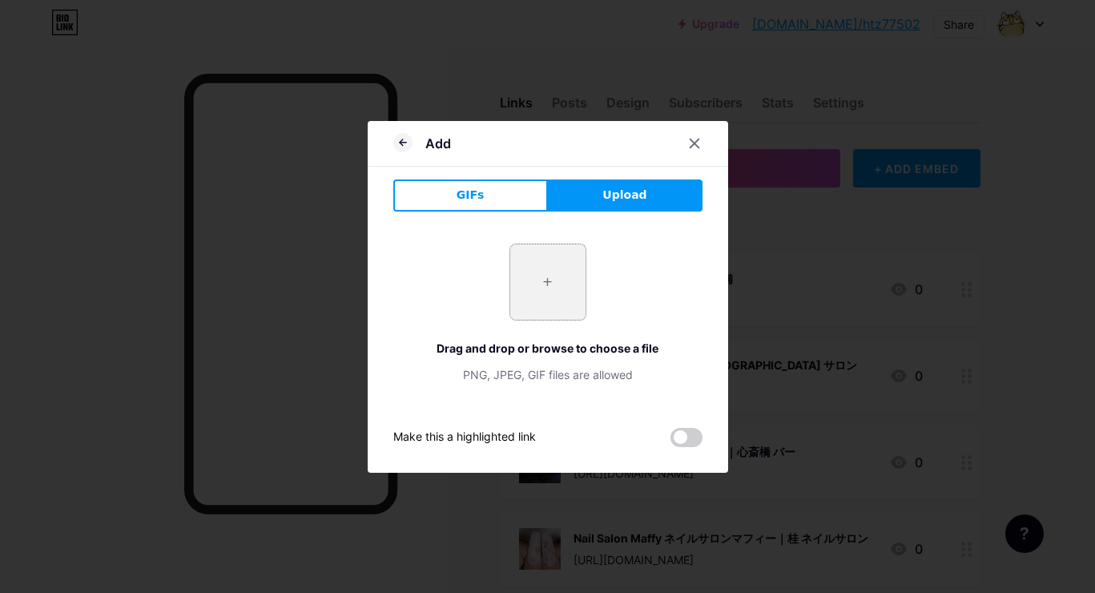
click at [535, 309] on input "file" at bounding box center [547, 281] width 75 height 75
type input "C:\fakepath\9687d0a9c59c6d0fccac2e21179a9ef5ed833b44fc8efd80f699b2bd1c1dd7cc.jpg"
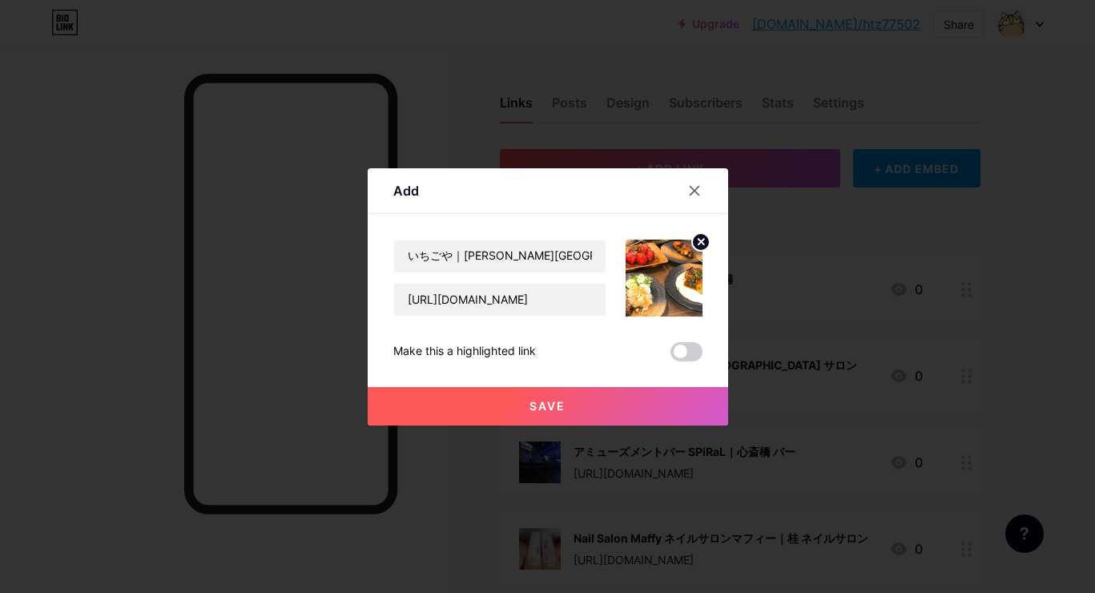
click at [540, 407] on span "Save" at bounding box center [548, 406] width 36 height 14
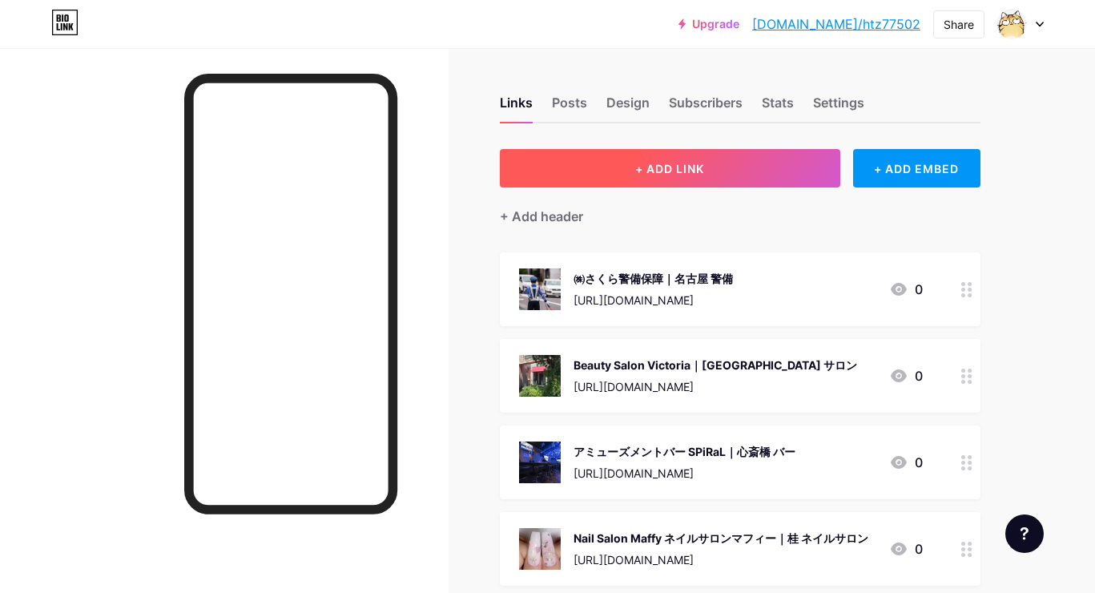
click at [570, 156] on button "+ ADD LINK" at bounding box center [670, 168] width 341 height 38
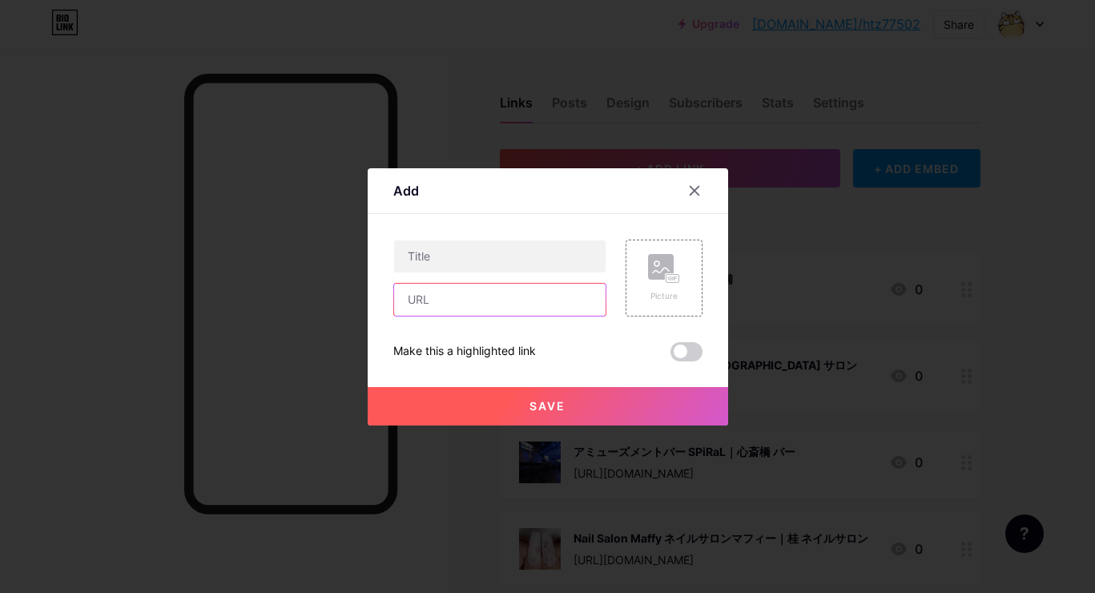
click at [518, 299] on input "text" at bounding box center [500, 300] width 212 height 32
paste input "[URL][DOMAIN_NAME]"
type input "[URL][DOMAIN_NAME]"
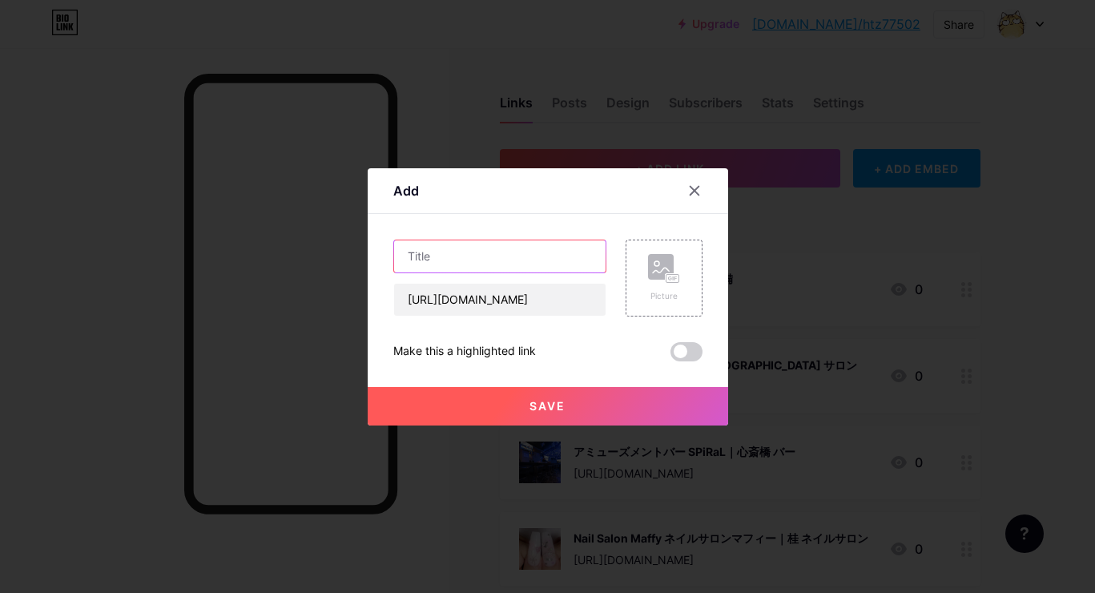
click at [573, 248] on input "text" at bounding box center [500, 256] width 212 height 32
paste input "NailSalon hermoso（ネイルサロンヘルモッソ）[GEOGRAPHIC_DATA] [GEOGRAPHIC_DATA] [GEOGRAPHIC_D…"
type input "NailSalon hermoso（ネイルサロンヘルモッソ）[GEOGRAPHIC_DATA] [GEOGRAPHIC_DATA] [GEOGRAPHIC_D…"
click at [647, 250] on div "Picture" at bounding box center [664, 278] width 77 height 77
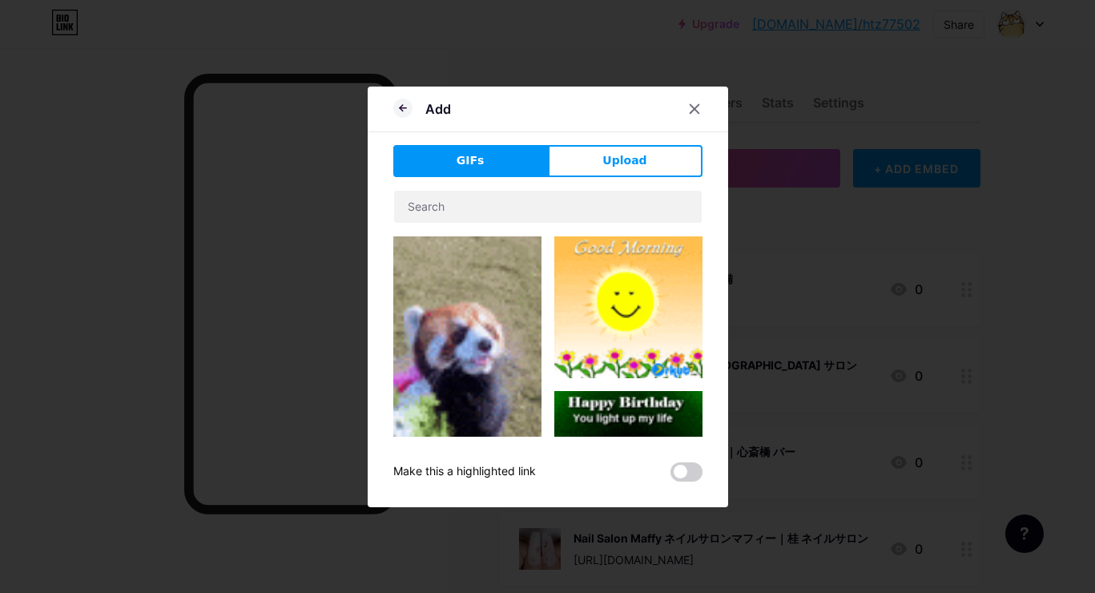
click at [647, 179] on div "GIFs Upload Content YouTube Play YouTube video without leaving your page. ADD V…" at bounding box center [547, 313] width 309 height 337
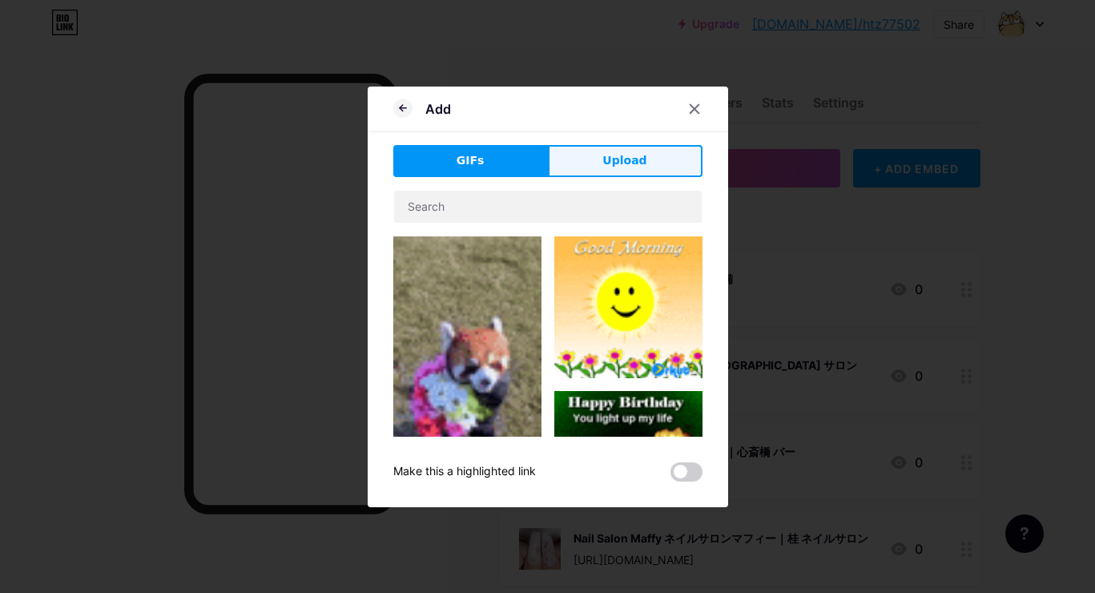
click at [649, 168] on button "Upload" at bounding box center [625, 161] width 155 height 32
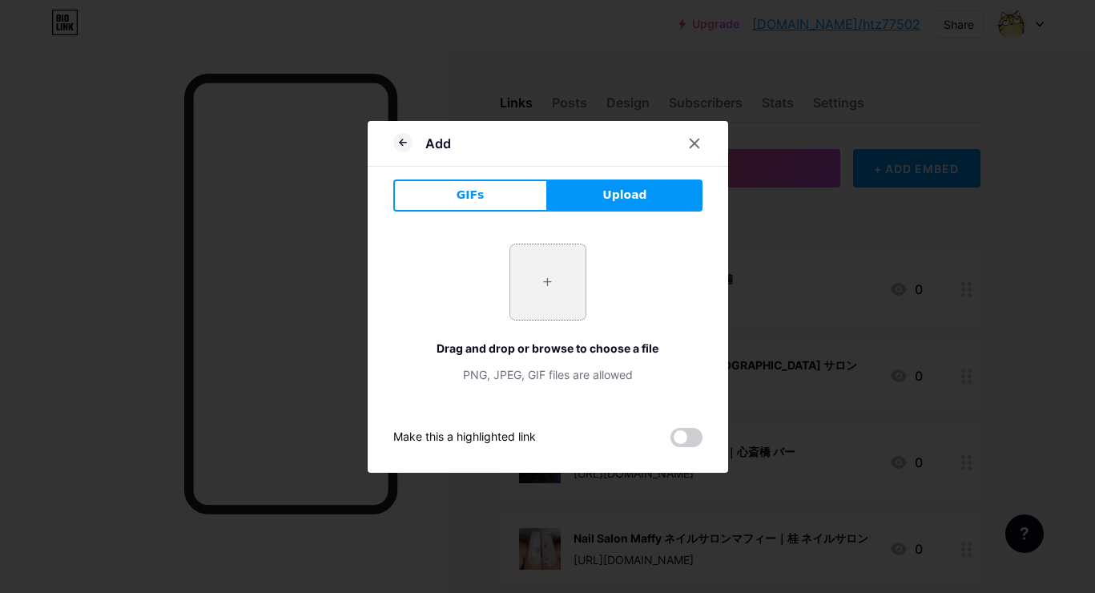
click at [552, 256] on input "file" at bounding box center [547, 281] width 75 height 75
type input "C:\fakepath\912996b76fc2a9d08795bc77a5538ae177a3fb699093e01146d2142893ad9aaa.jpg"
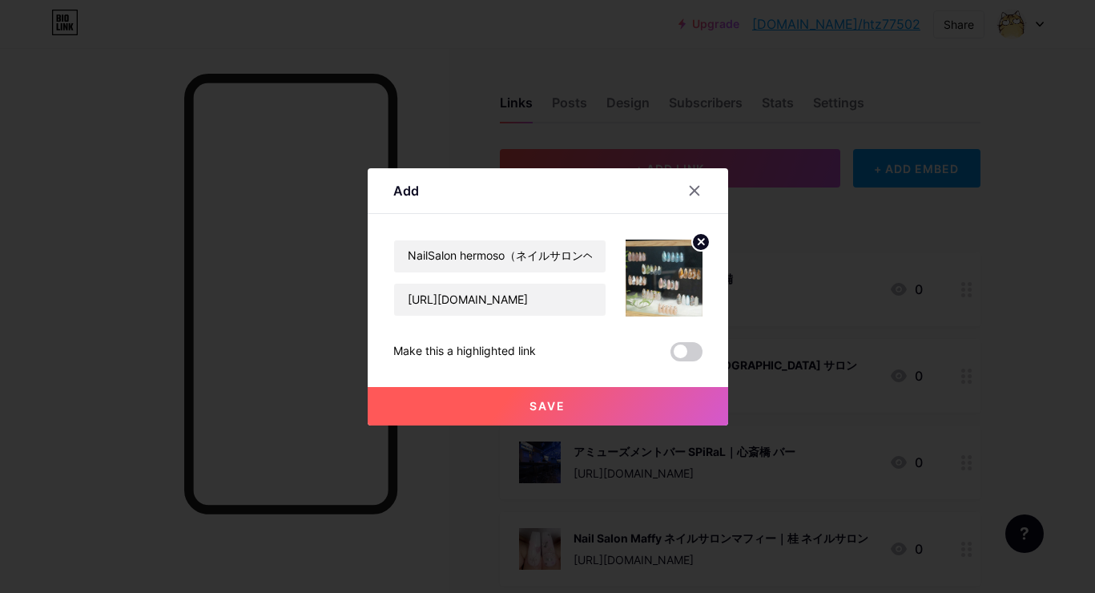
click at [491, 401] on button "Save" at bounding box center [548, 406] width 361 height 38
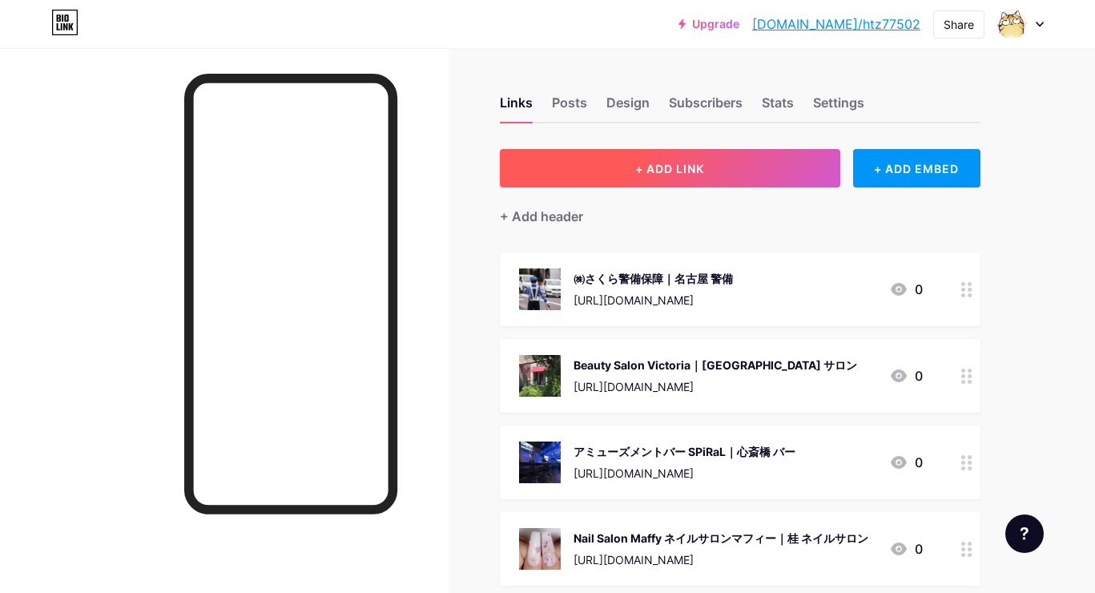
click at [653, 154] on button "+ ADD LINK" at bounding box center [670, 168] width 341 height 38
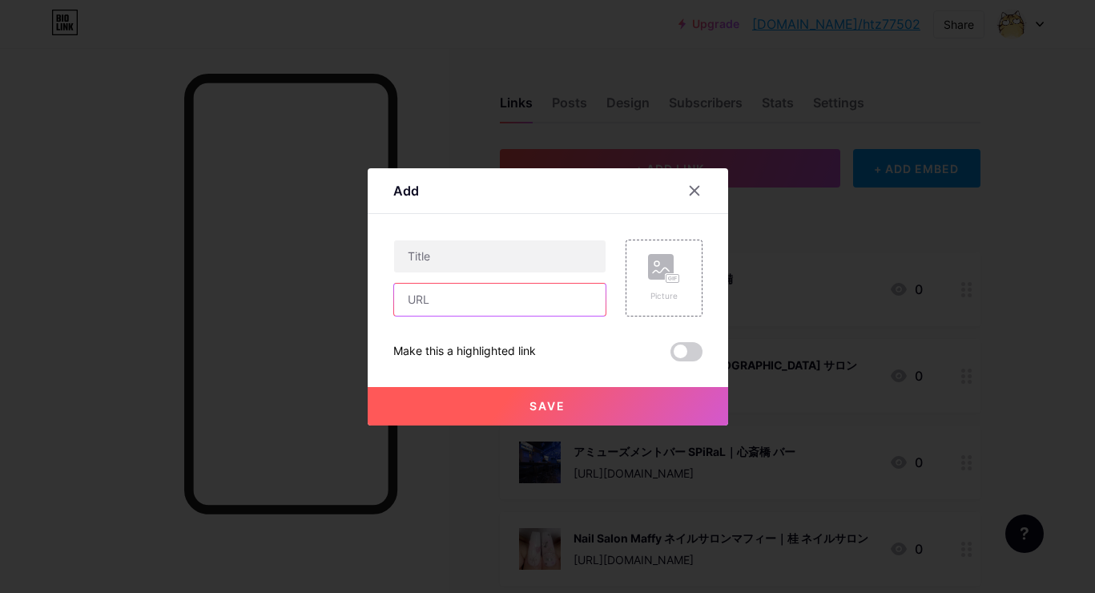
click at [530, 293] on input "text" at bounding box center [500, 300] width 212 height 32
paste input "[URL][DOMAIN_NAME]"
type input "[URL][DOMAIN_NAME]"
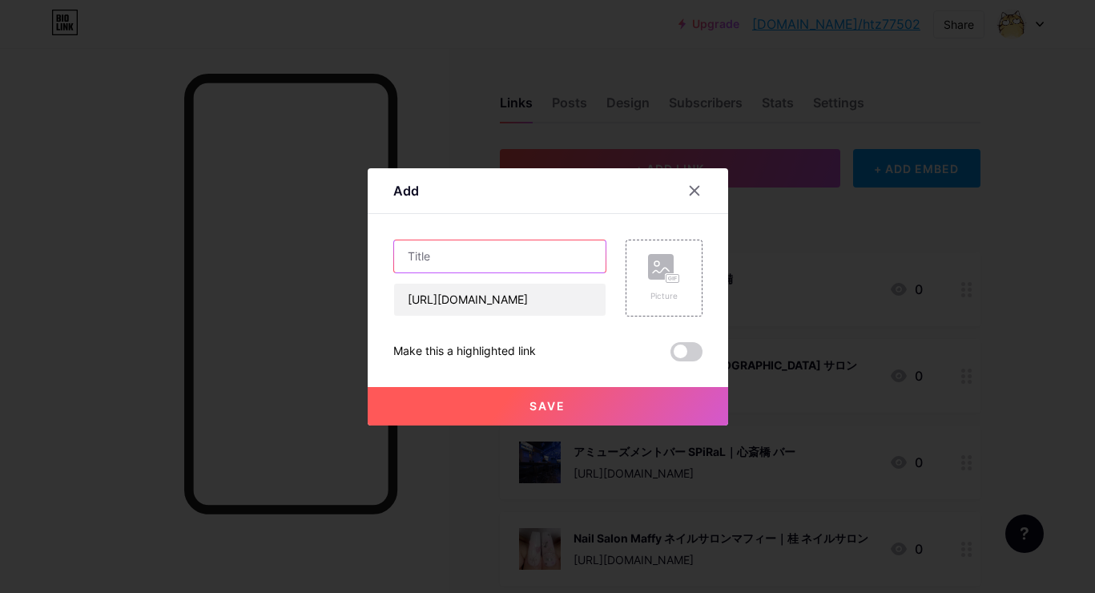
click at [559, 258] on input "text" at bounding box center [500, 256] width 212 height 32
paste input "おそうじ本舗流山[GEOGRAPHIC_DATA]店｜[GEOGRAPHIC_DATA] [GEOGRAPHIC_DATA]"
type input "おそうじ本舗流山[GEOGRAPHIC_DATA]店｜[GEOGRAPHIC_DATA] [GEOGRAPHIC_DATA]"
click at [668, 282] on rect at bounding box center [672, 278] width 14 height 10
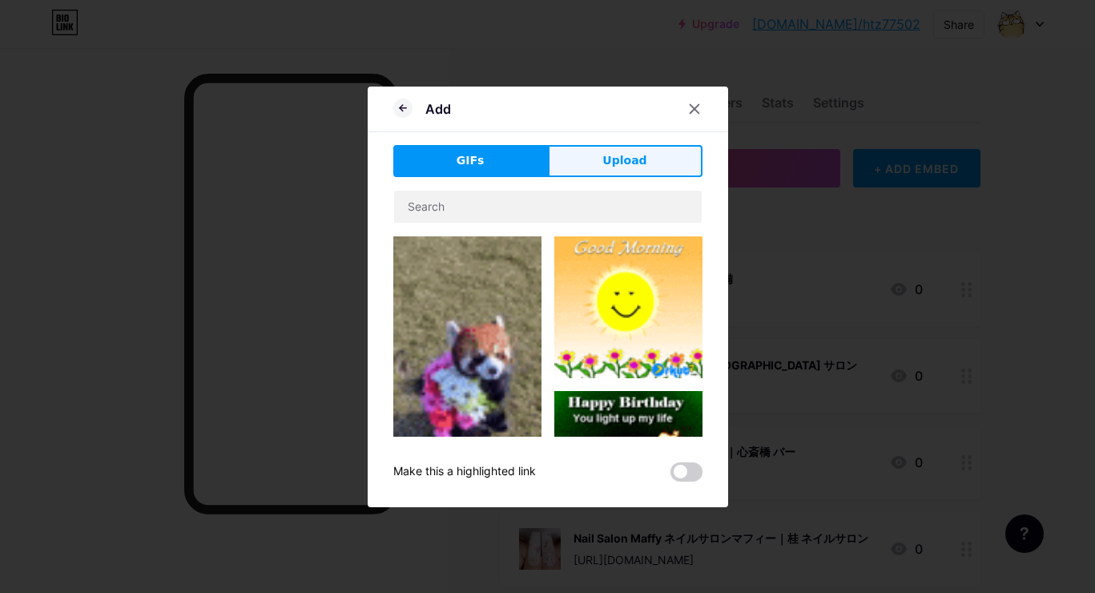
click at [659, 163] on button "Upload" at bounding box center [625, 161] width 155 height 32
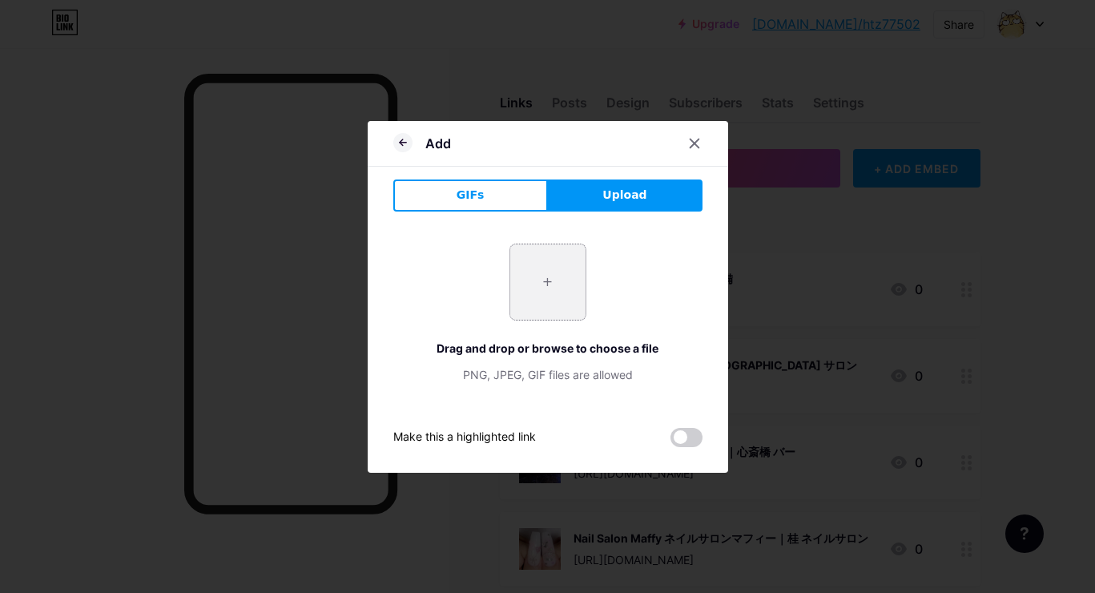
click at [545, 275] on input "file" at bounding box center [547, 281] width 75 height 75
type input "C:\fakepath\a24dbe246629a81411969a64b80b1393e528a42e988637758c27aba35e37046e.jpg"
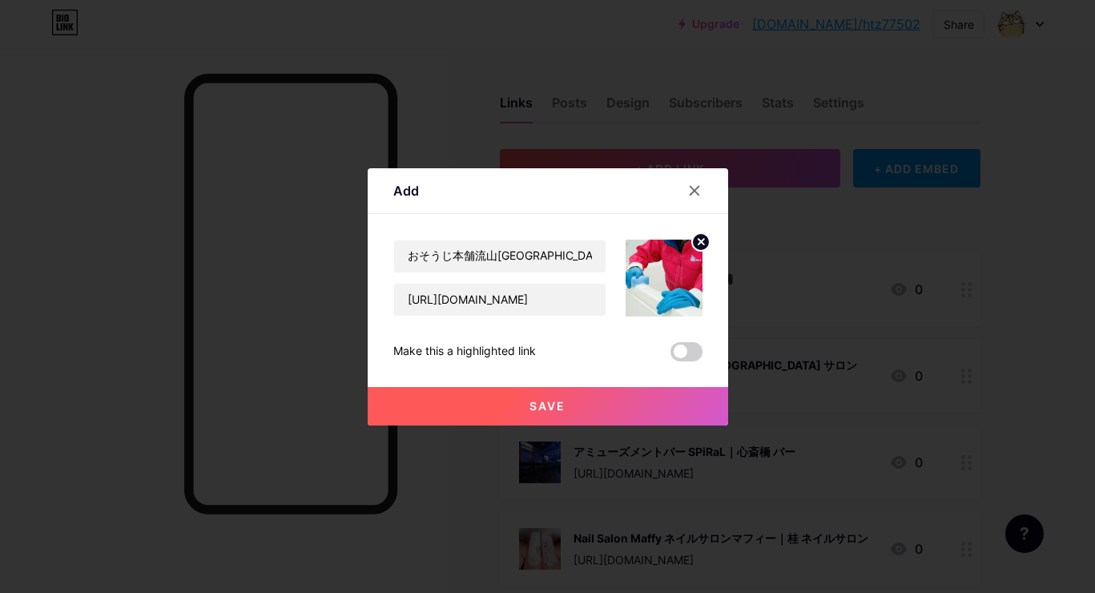
click at [510, 397] on button "Save" at bounding box center [548, 406] width 361 height 38
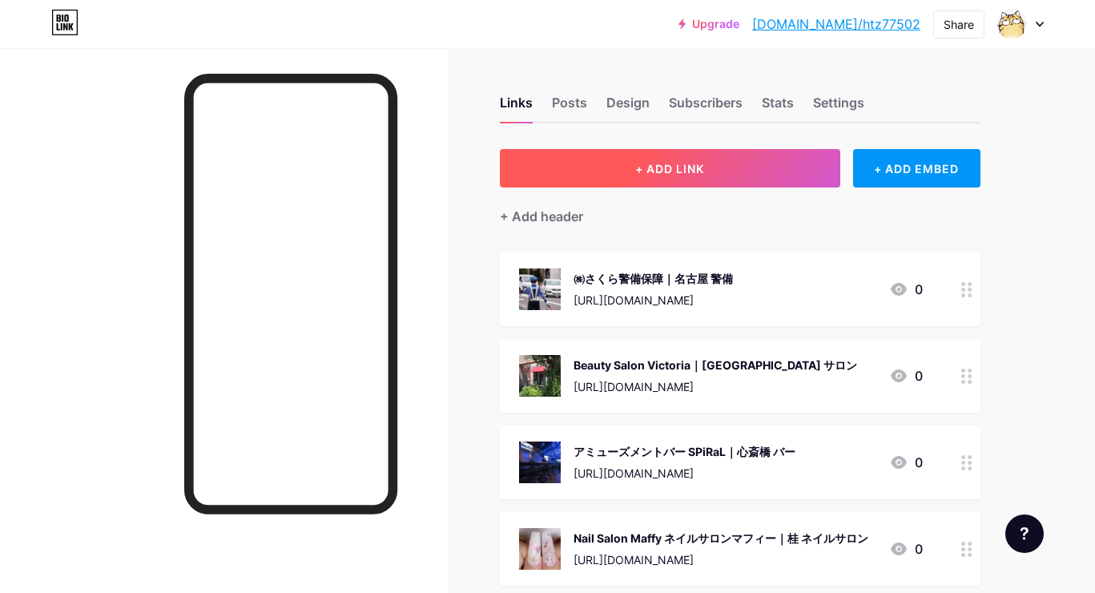
click at [621, 165] on button "+ ADD LINK" at bounding box center [670, 168] width 341 height 38
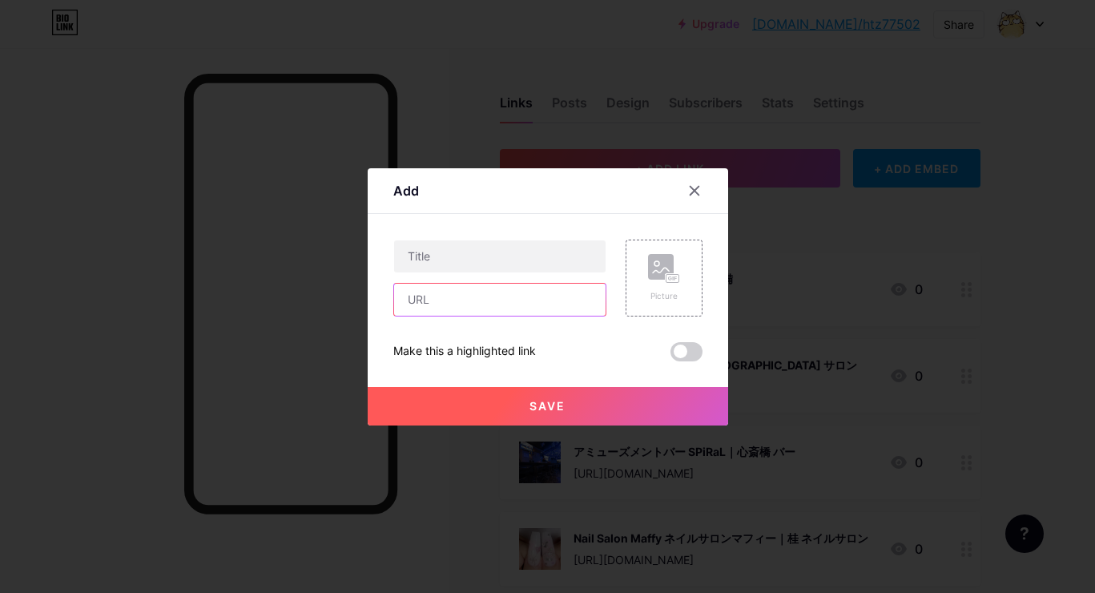
click at [577, 304] on input "text" at bounding box center [500, 300] width 212 height 32
paste input "[URL][DOMAIN_NAME]"
type input "[URL][DOMAIN_NAME]"
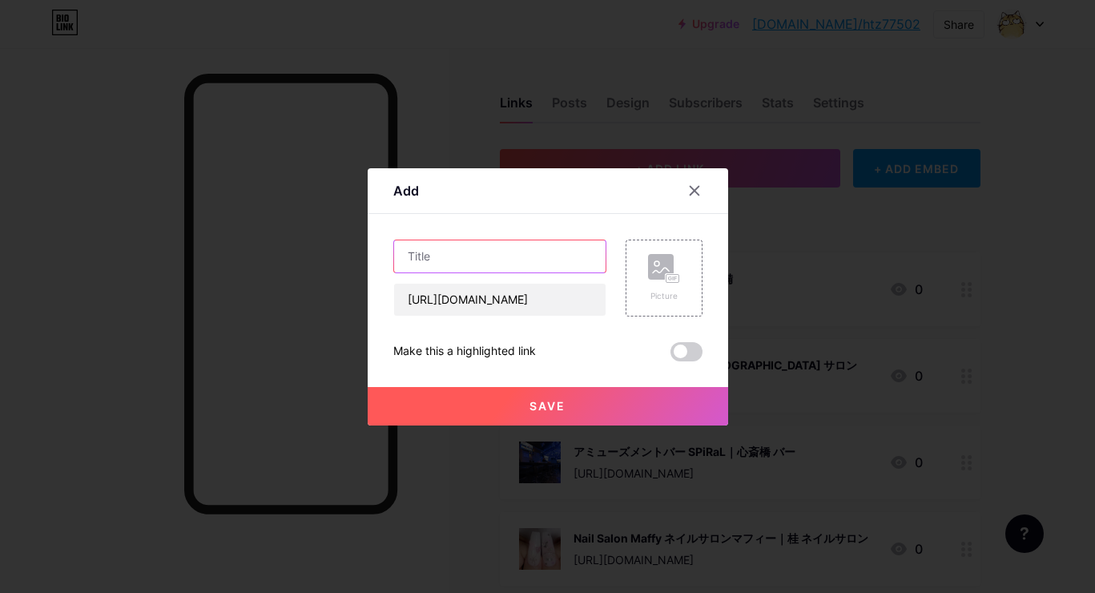
click at [556, 241] on input "text" at bounding box center [500, 256] width 212 height 32
paste input "株式会社 N Styleホーム｜岐阜 注文住宅"
type input "株式会社 N Styleホーム｜岐阜 注文住宅"
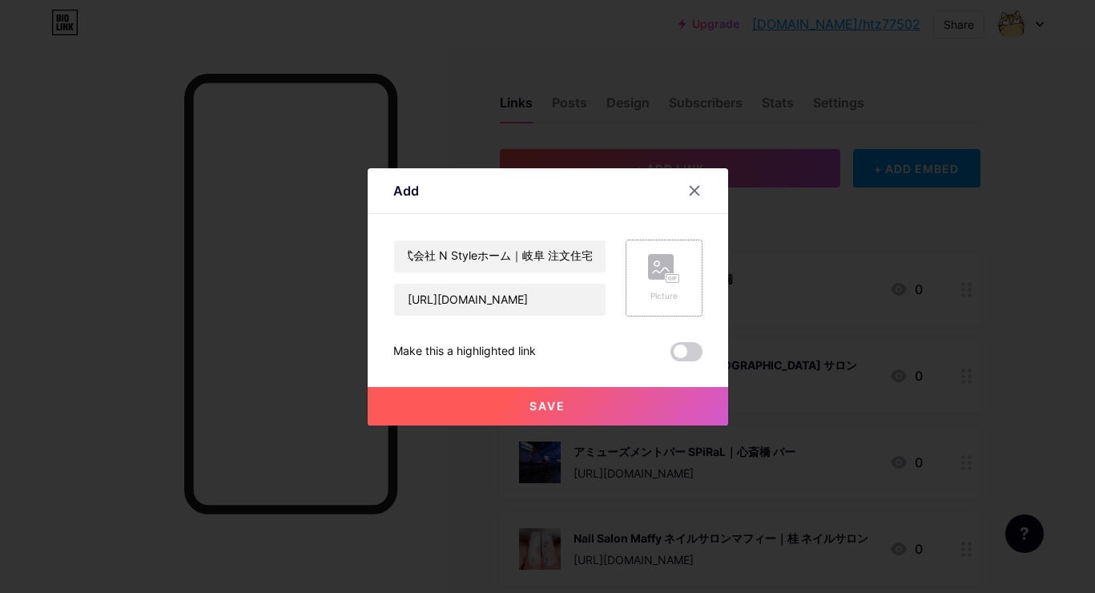
click at [643, 273] on div "Picture" at bounding box center [664, 278] width 77 height 77
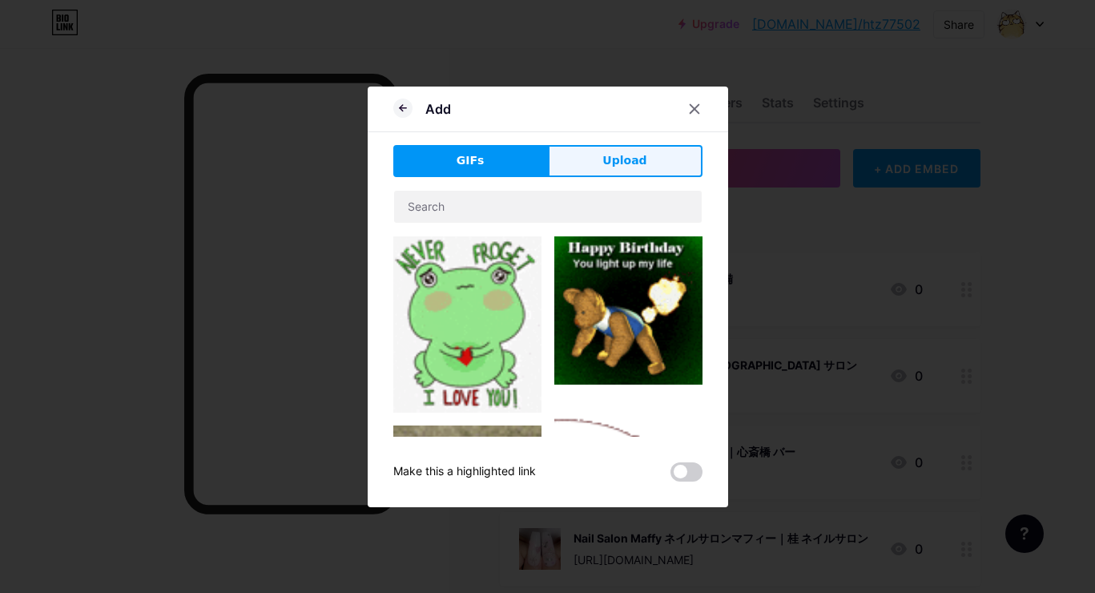
click at [656, 167] on button "Upload" at bounding box center [625, 161] width 155 height 32
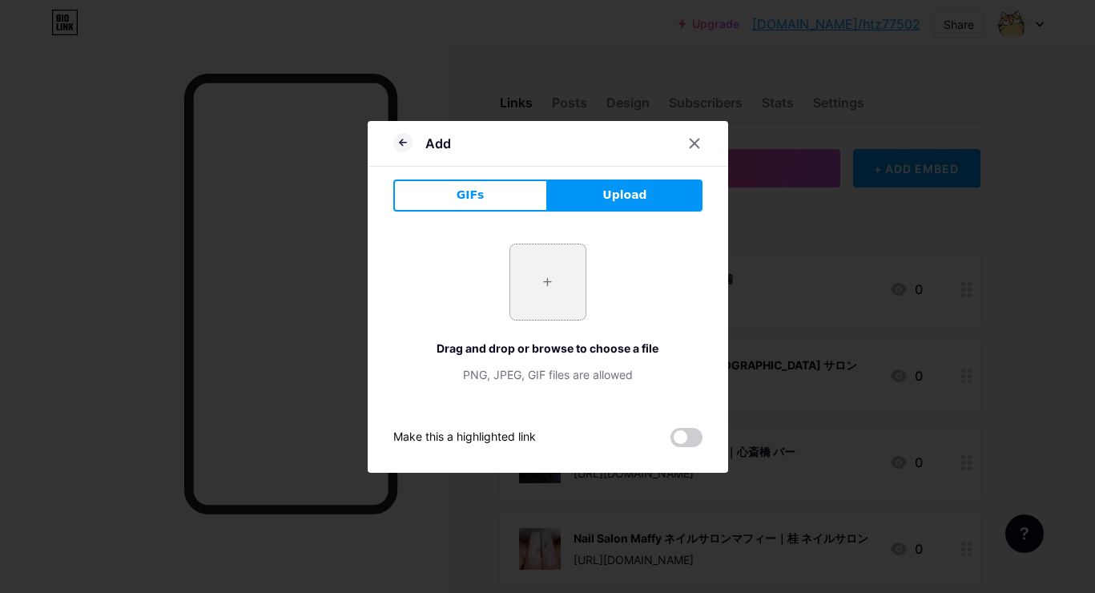
click at [538, 307] on input "file" at bounding box center [547, 281] width 75 height 75
type input "C:\fakepath\2021f73052a8dbf217782636dd6930782289617cca91a3696d4297b6f6b3ec7a.jpg"
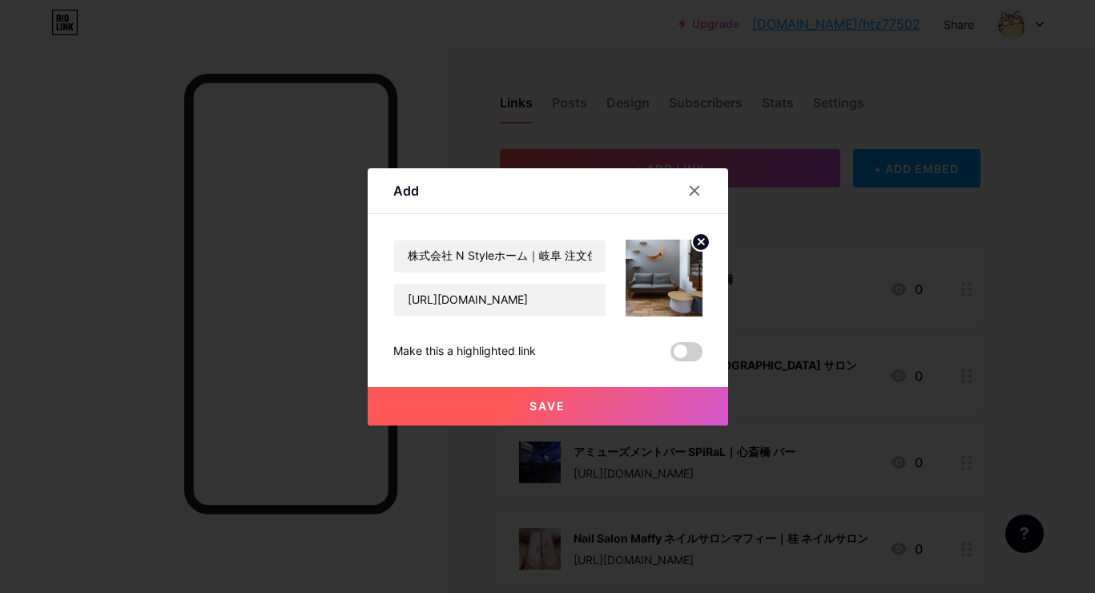
click at [524, 401] on button "Save" at bounding box center [548, 406] width 361 height 38
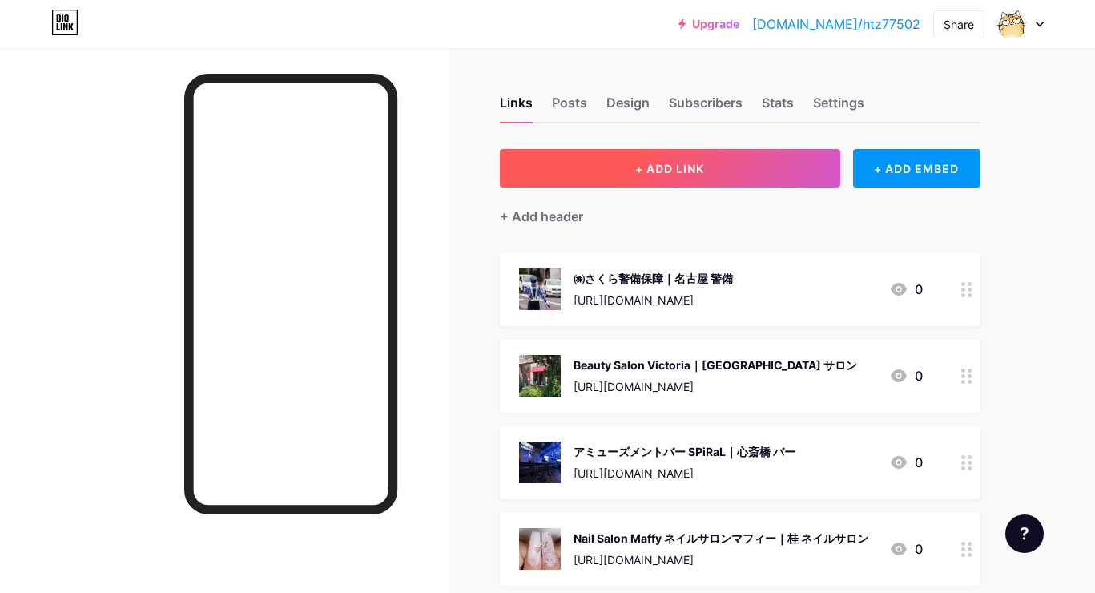
click at [609, 179] on button "+ ADD LINK" at bounding box center [670, 168] width 341 height 38
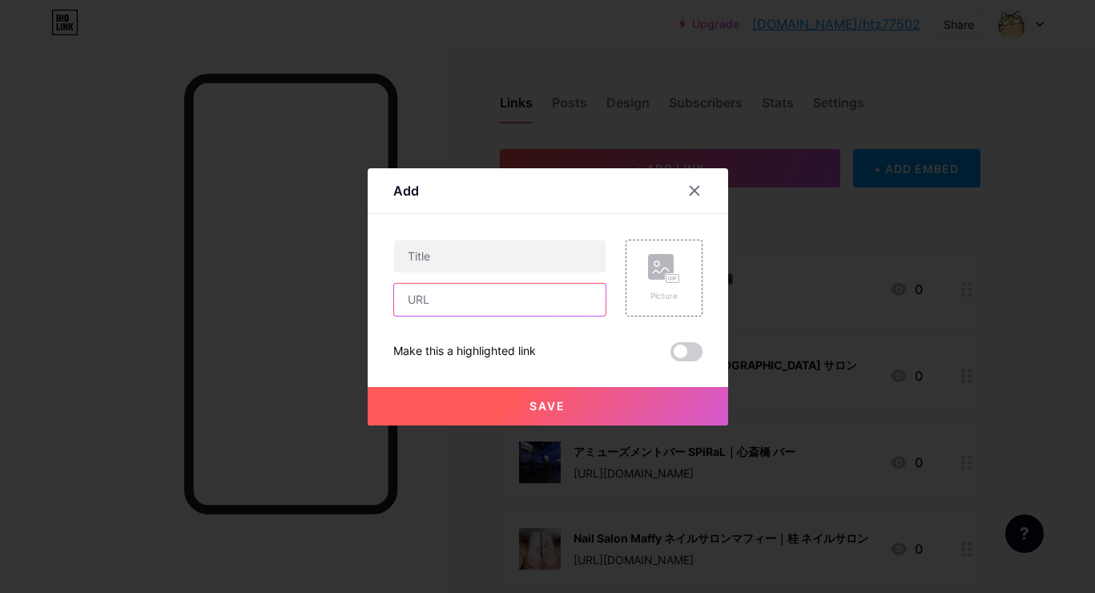
click at [534, 294] on input "text" at bounding box center [500, 300] width 212 height 32
paste input "[URL][DOMAIN_NAME]"
type input "[URL][DOMAIN_NAME]"
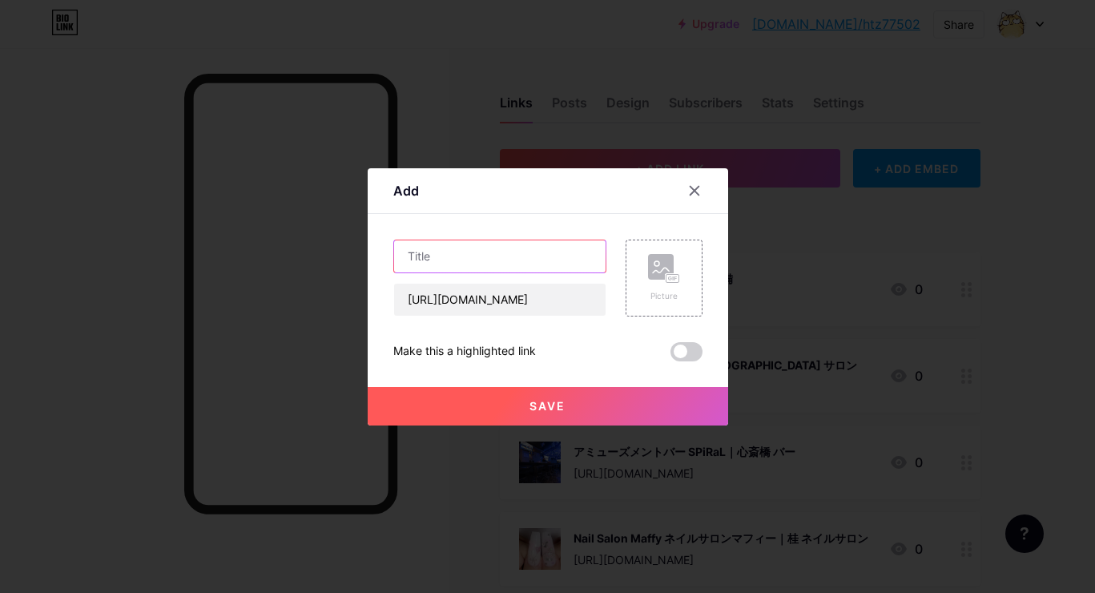
click at [574, 251] on input "text" at bounding box center [500, 256] width 212 height 32
paste input "[GEOGRAPHIC_DATA]｜[PERSON_NAME][GEOGRAPHIC_DATA] 訪問介護"
type input "[GEOGRAPHIC_DATA]｜[PERSON_NAME][GEOGRAPHIC_DATA] 訪問介護"
click at [645, 264] on div "Picture" at bounding box center [664, 278] width 77 height 77
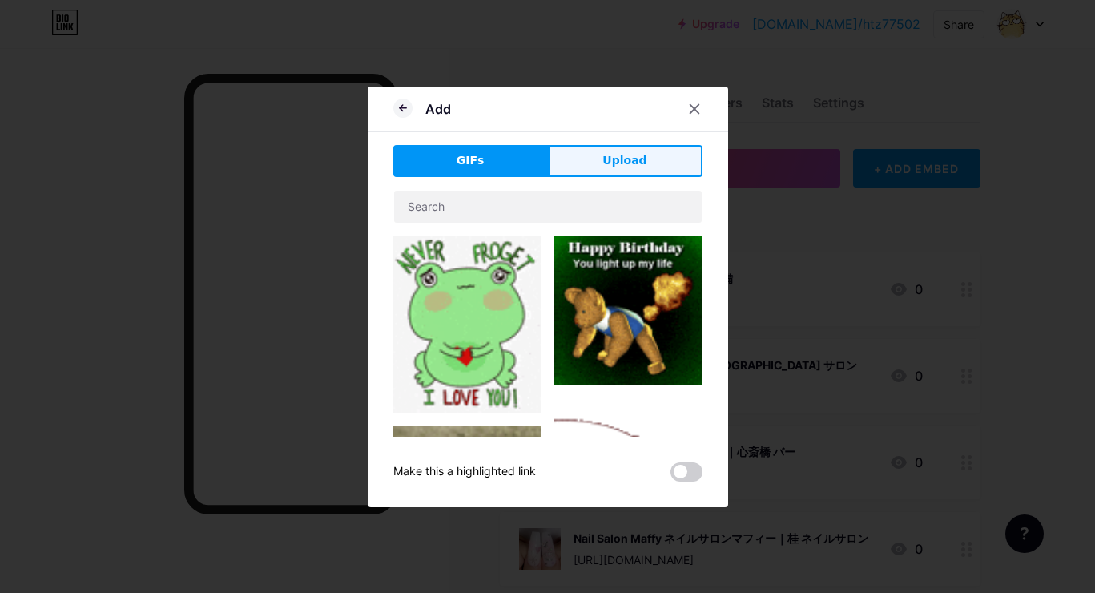
click at [632, 162] on span "Upload" at bounding box center [625, 160] width 44 height 17
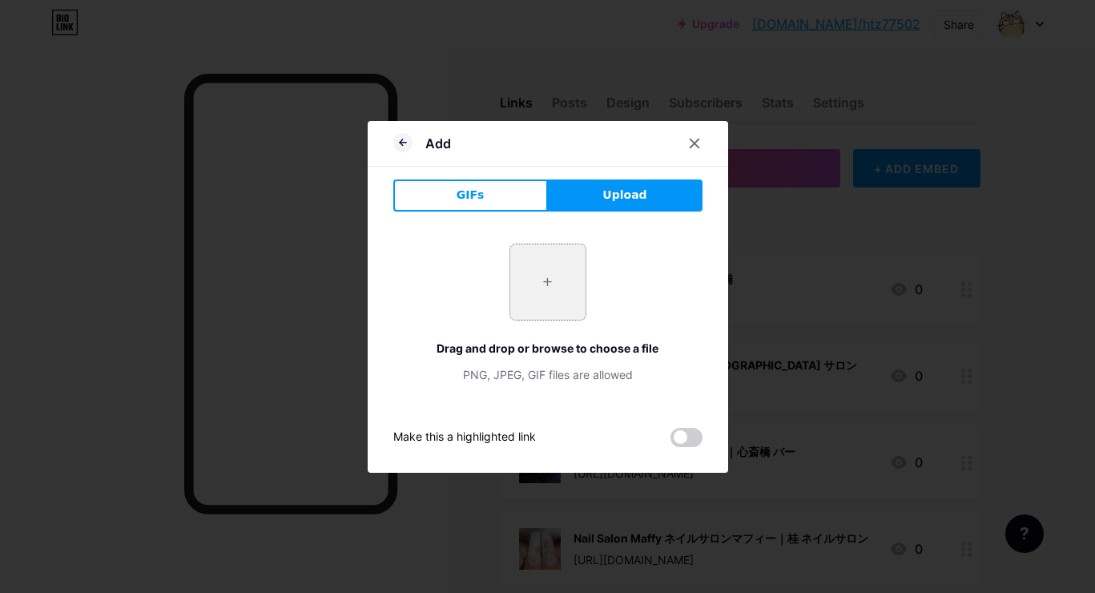
click at [533, 284] on input "file" at bounding box center [547, 281] width 75 height 75
type input "C:\fakepath\725cd18ef4e6ce5e7978afe452541e27c8f582d91798e82ae8ad6eb971acf767.jpg"
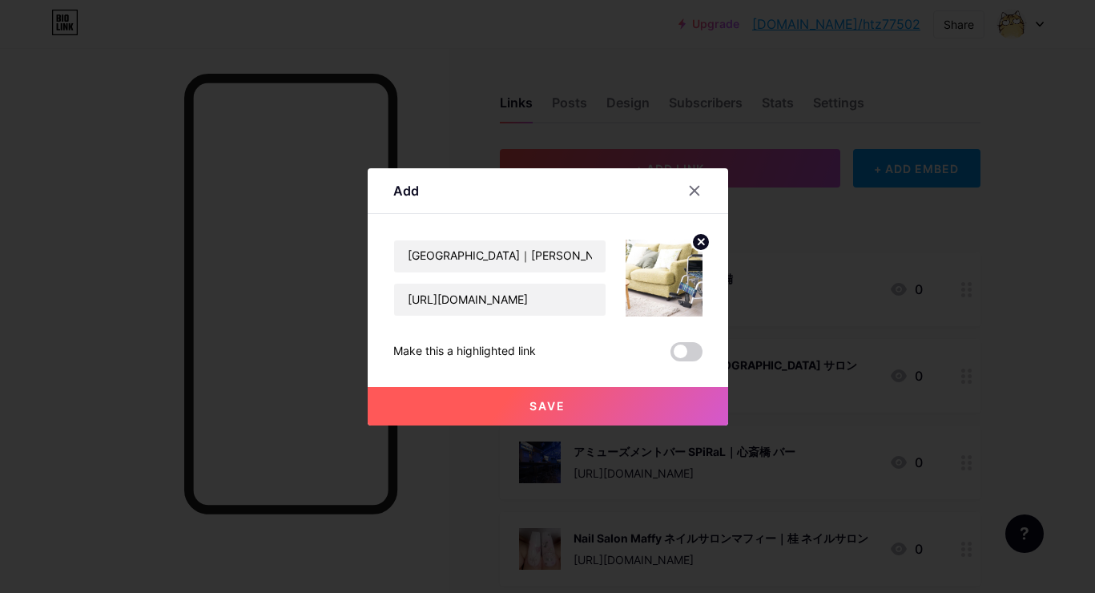
click at [514, 412] on button "Save" at bounding box center [548, 406] width 361 height 38
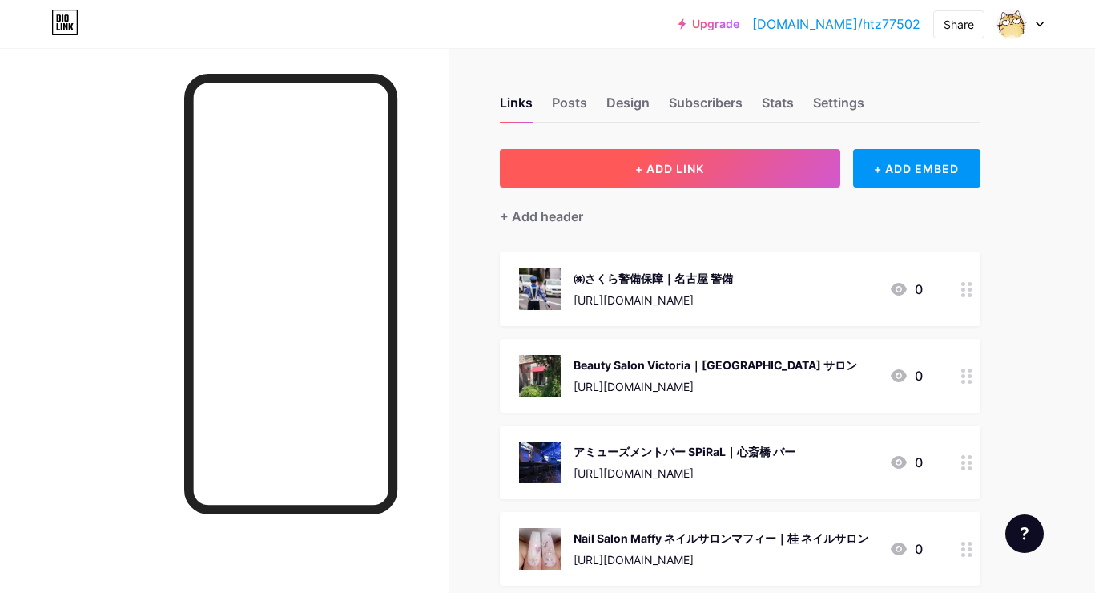
click at [632, 166] on button "+ ADD LINK" at bounding box center [670, 168] width 341 height 38
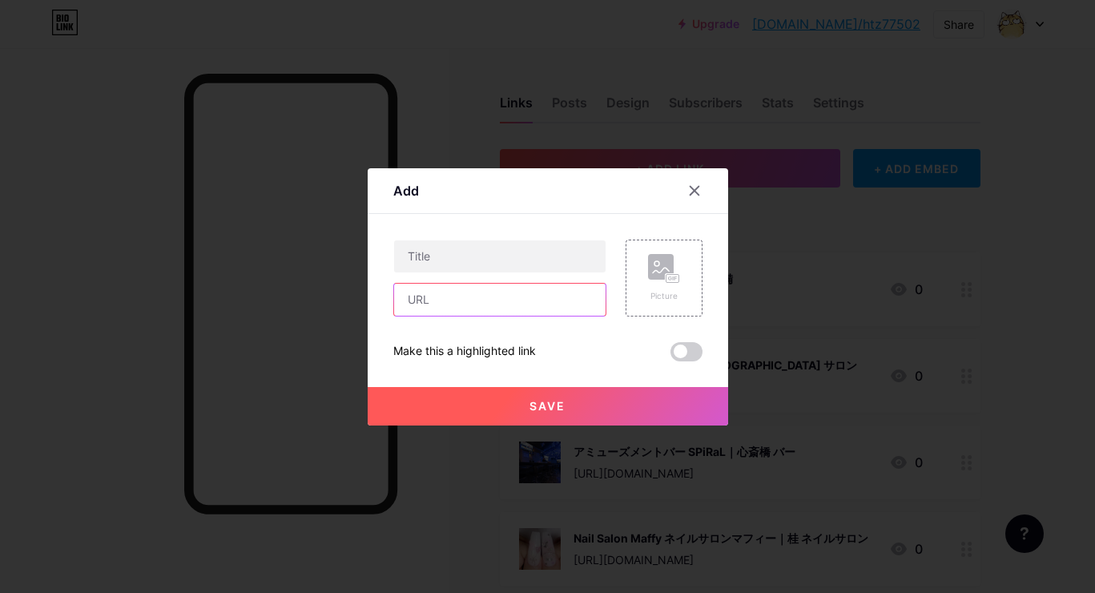
click at [543, 298] on input "text" at bounding box center [500, 300] width 212 height 32
paste input "[URL][DOMAIN_NAME]"
type input "[URL][DOMAIN_NAME]"
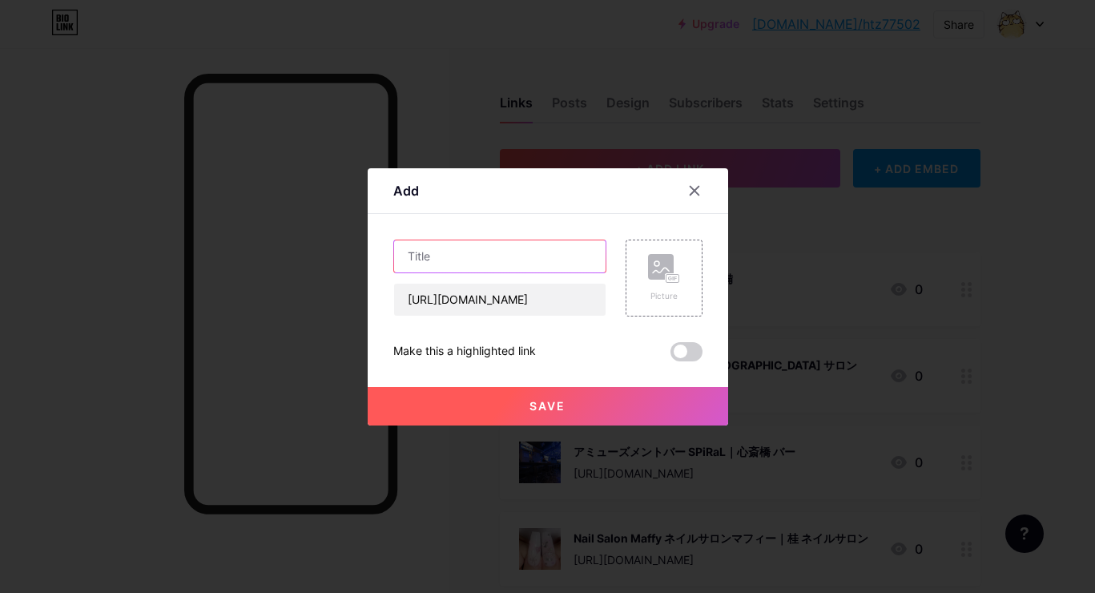
click at [512, 246] on input "text" at bounding box center [500, 256] width 212 height 32
paste input "ネットで速聴読の読書教室 傳塾 ~[GEOGRAPHIC_DATA]~｜神戸 速読"
type input "ネットで速聴読の読書教室 傳塾 ~[GEOGRAPHIC_DATA]~｜神戸 速読"
click at [675, 269] on icon at bounding box center [664, 269] width 32 height 30
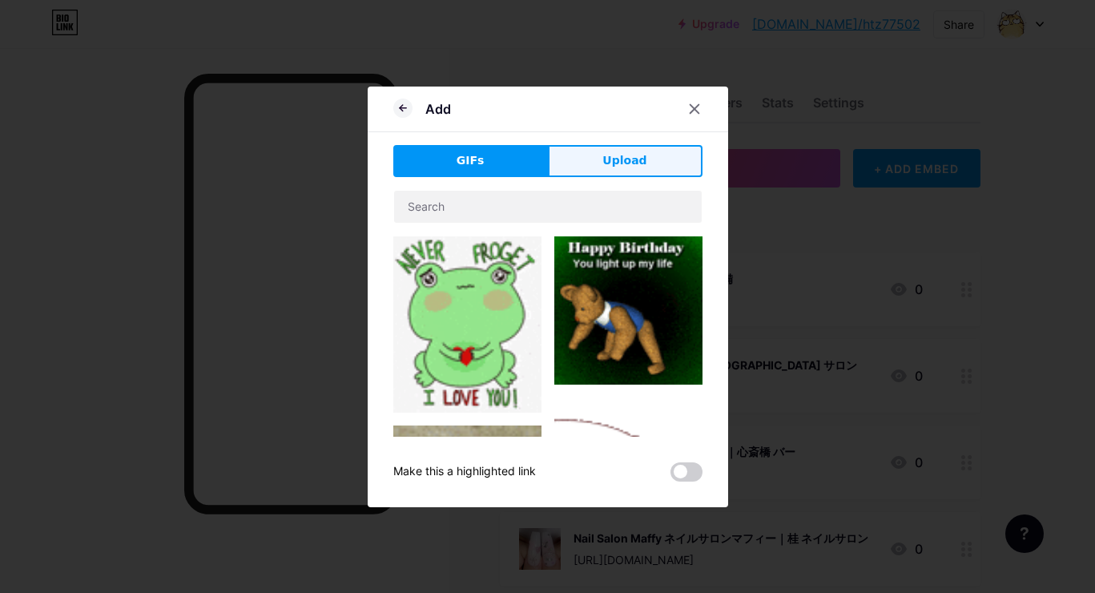
click at [656, 155] on button "Upload" at bounding box center [625, 161] width 155 height 32
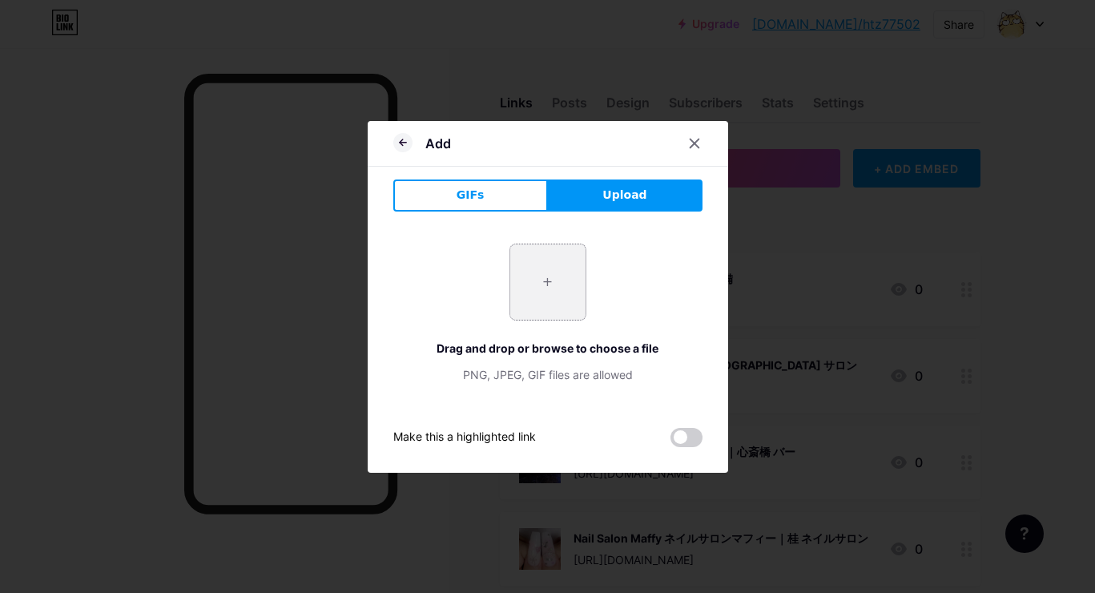
click at [545, 249] on input "file" at bounding box center [547, 281] width 75 height 75
type input "C:\fakepath\60b1c21c5e0a17dbef40db32cfaaf173e8687866890994bcfa1f59ce5ed9a851.jpg"
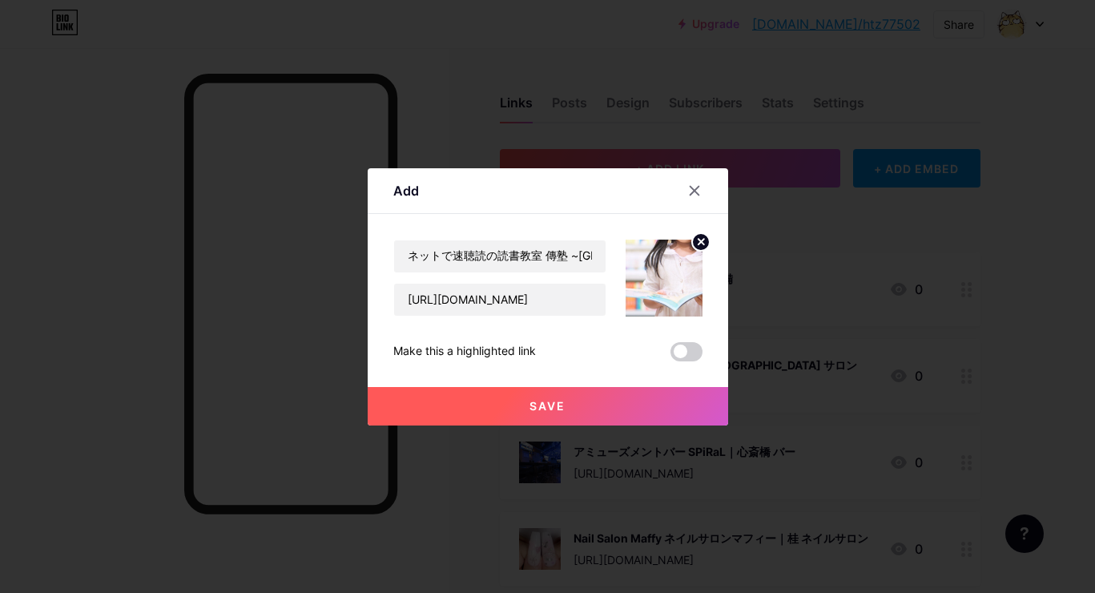
click at [494, 414] on button "Save" at bounding box center [548, 406] width 361 height 38
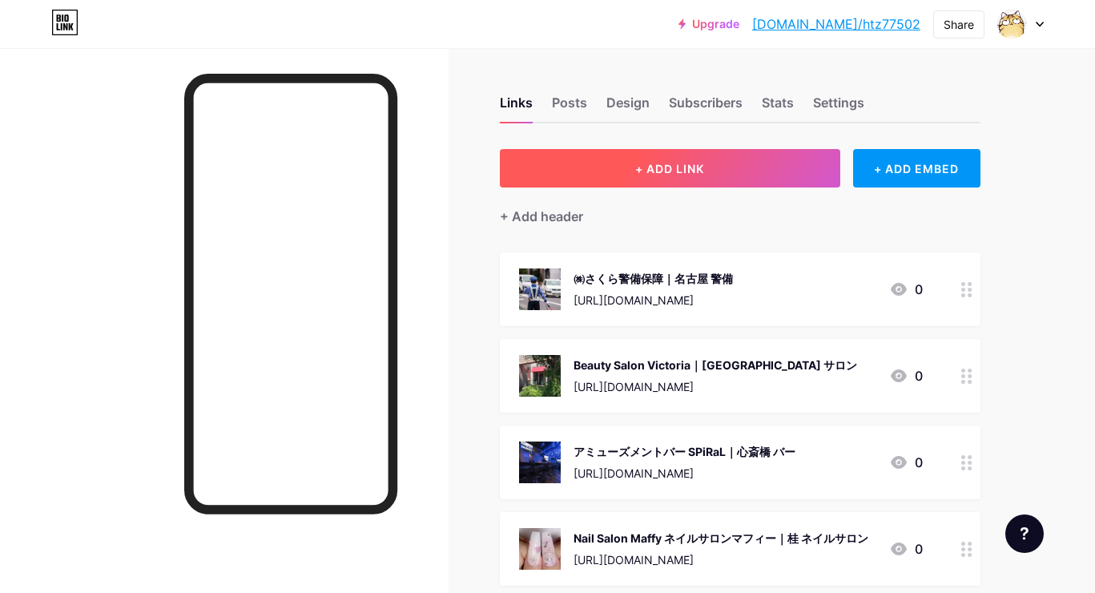
click at [614, 179] on button "+ ADD LINK" at bounding box center [670, 168] width 341 height 38
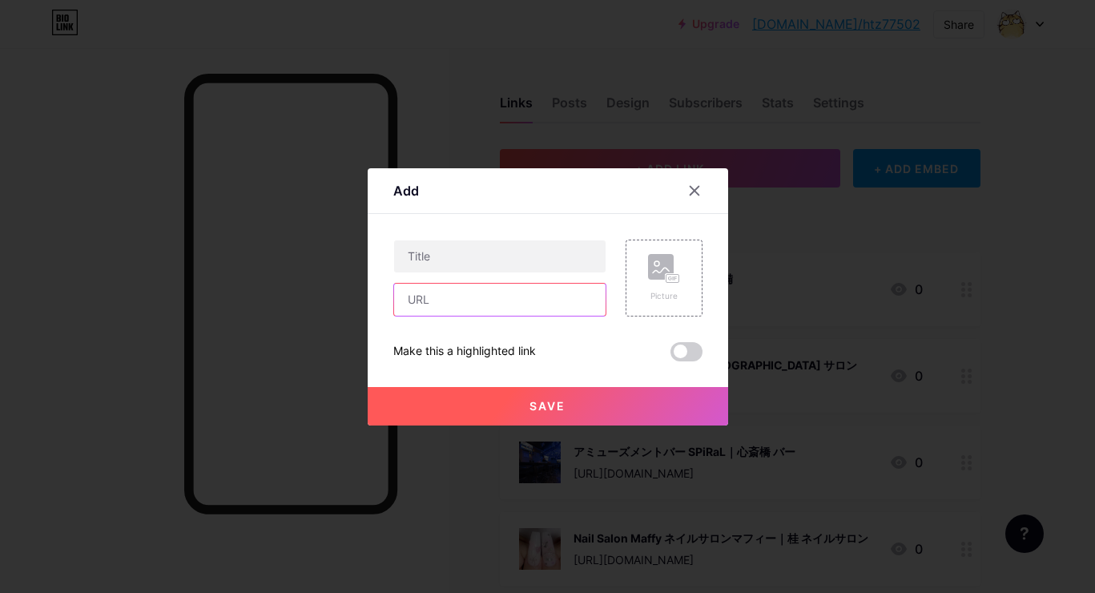
click at [494, 288] on input "text" at bounding box center [500, 300] width 212 height 32
paste input "[URL][DOMAIN_NAME]"
type input "[URL][DOMAIN_NAME]"
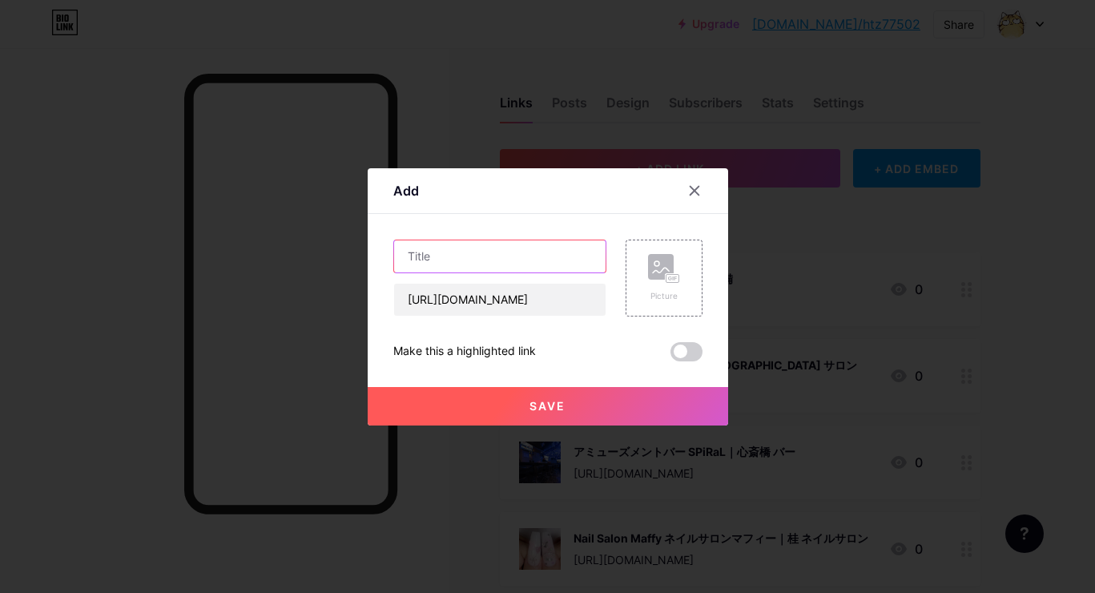
click at [548, 265] on input "text" at bounding box center [500, 256] width 212 height 32
paste input "CLASSY仙台美容外科・美容皮膚科｜[GEOGRAPHIC_DATA] 美容皮膚科"
type input "CLASSY仙台美容外科・美容皮膚科｜[GEOGRAPHIC_DATA] 美容皮膚科"
click at [634, 288] on div "Picture" at bounding box center [664, 278] width 77 height 77
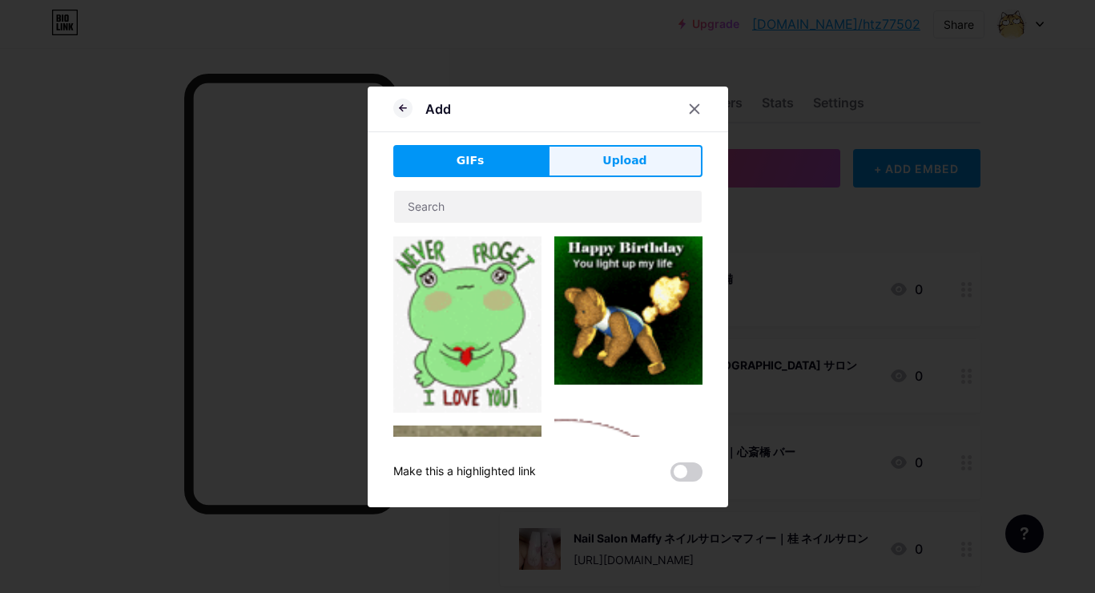
click at [651, 157] on button "Upload" at bounding box center [625, 161] width 155 height 32
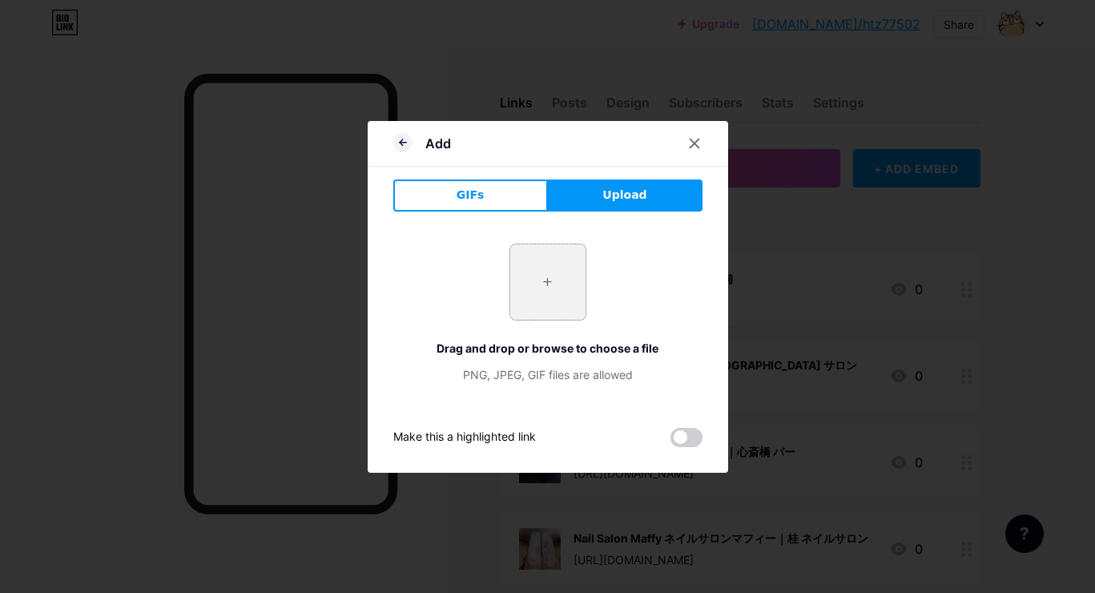
click at [566, 289] on input "file" at bounding box center [547, 281] width 75 height 75
type input "C:\fakepath\71119327af799ec44f1895b9eaa09c58fb6b1df27c6b0bd13fa698142d5aa1eb.jpg"
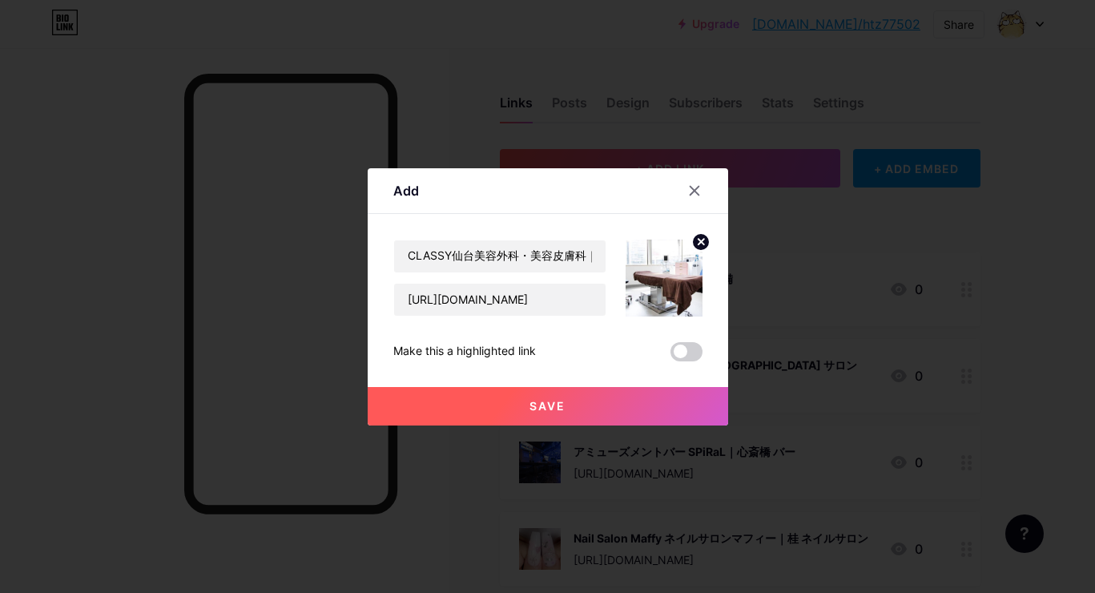
click at [498, 393] on button "Save" at bounding box center [548, 406] width 361 height 38
